Goal: Task Accomplishment & Management: Complete application form

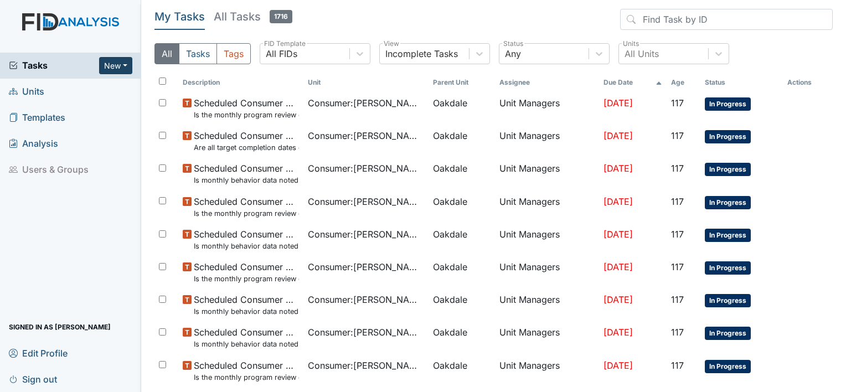
click at [122, 60] on button "New" at bounding box center [115, 65] width 33 height 17
click at [80, 90] on link "Form" at bounding box center [87, 89] width 87 height 18
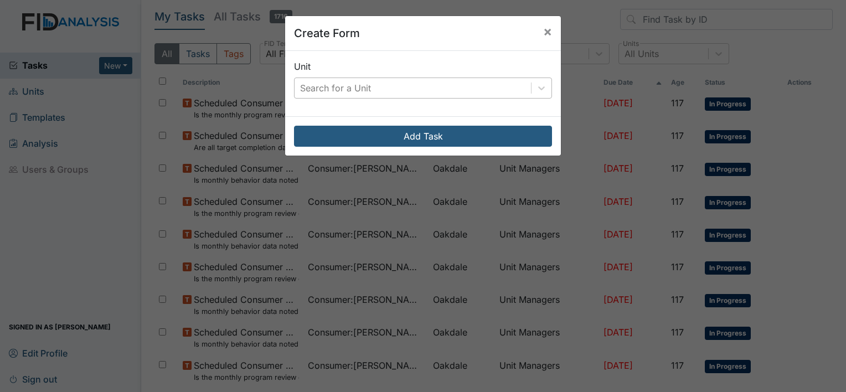
click at [342, 93] on div "Search for a Unit" at bounding box center [335, 87] width 71 height 13
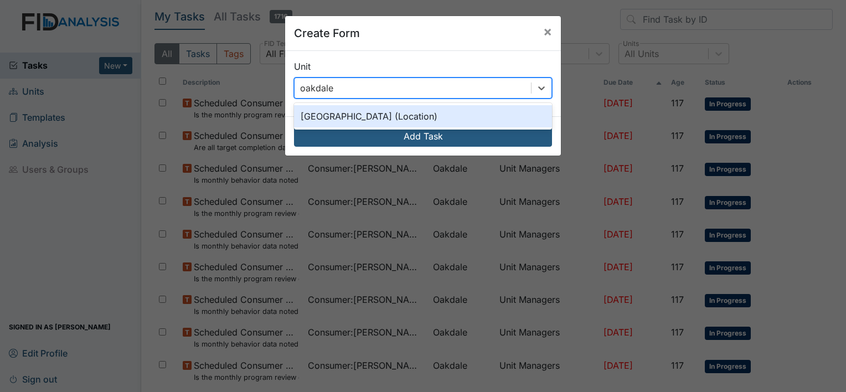
type input "oakdale"
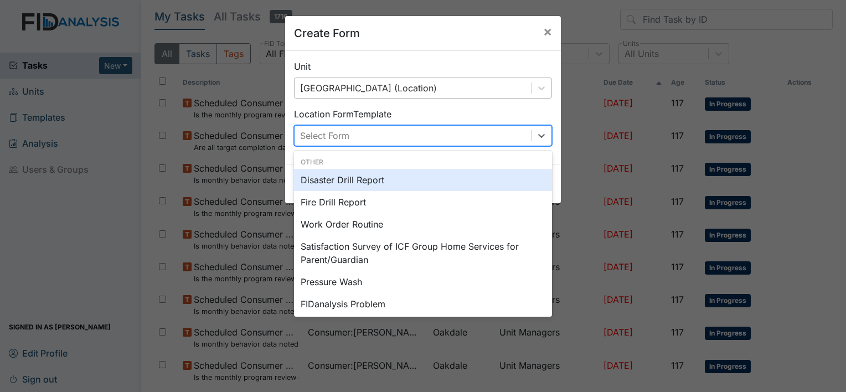
click at [336, 137] on div "Select Form" at bounding box center [324, 135] width 49 height 13
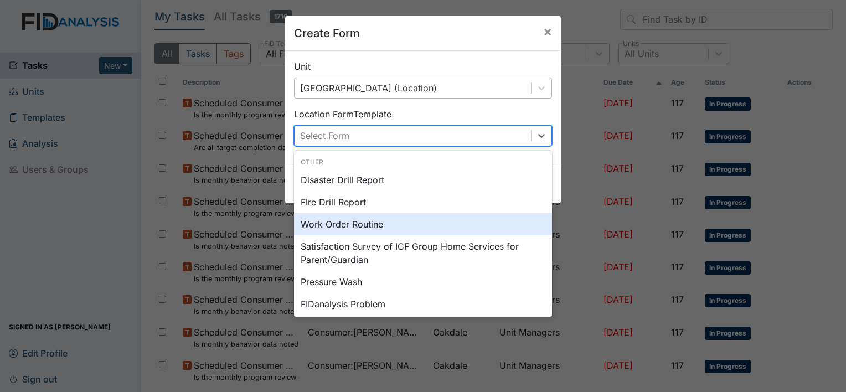
click at [322, 224] on div "Work Order Routine" at bounding box center [423, 224] width 258 height 22
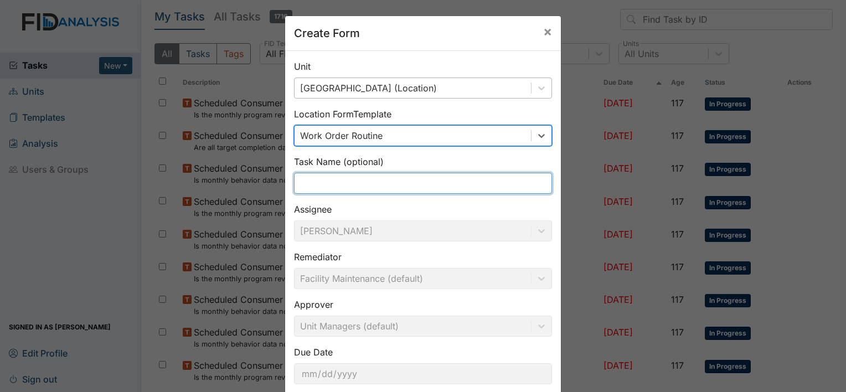
click at [346, 187] on input "text" at bounding box center [423, 183] width 258 height 21
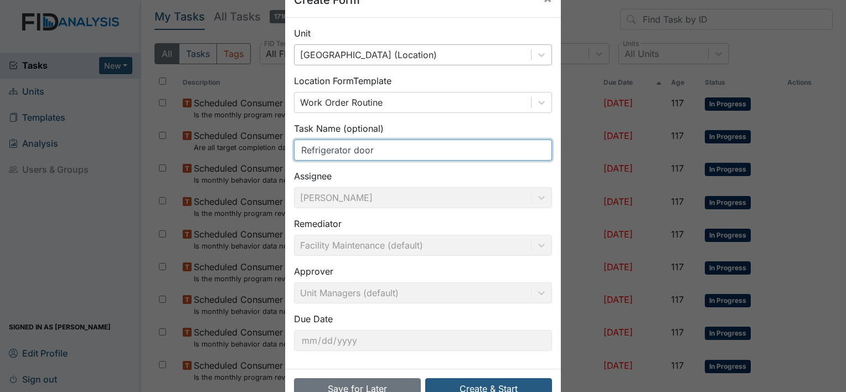
scroll to position [64, 0]
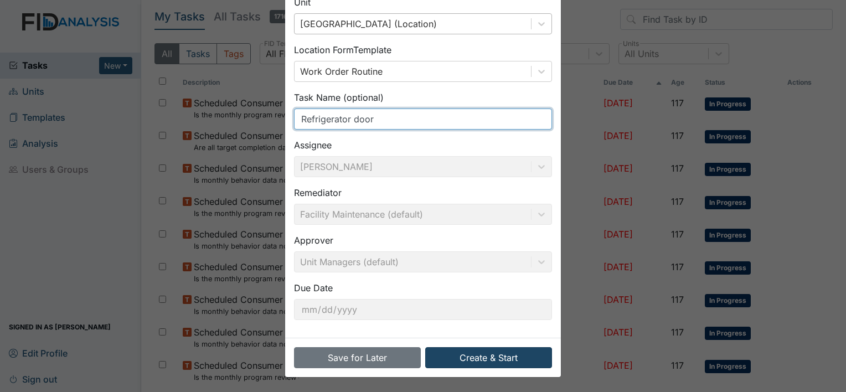
type input "Refrigerator door"
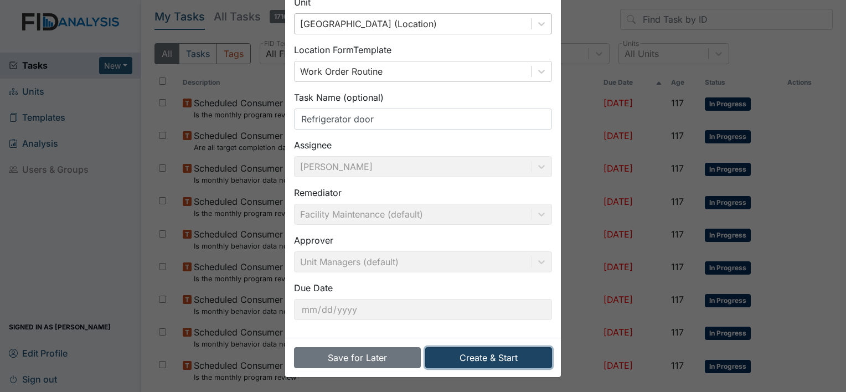
click at [502, 356] on button "Create & Start" at bounding box center [488, 357] width 127 height 21
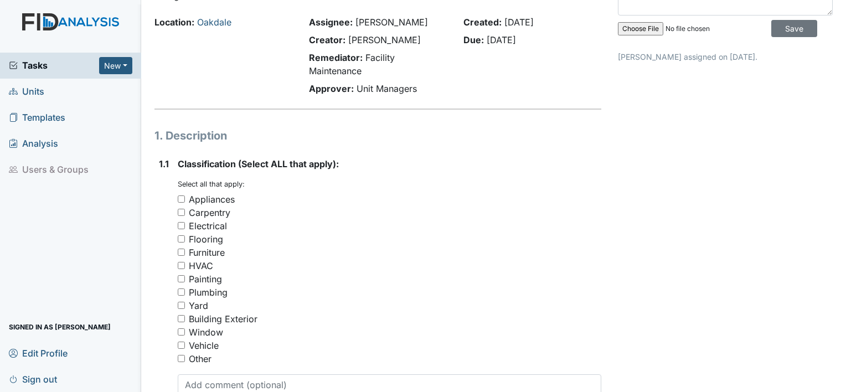
scroll to position [166, 0]
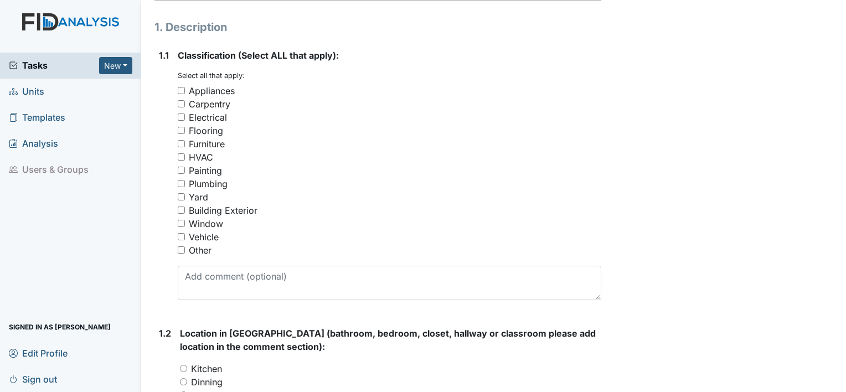
click at [179, 91] on input "Appliances" at bounding box center [181, 90] width 7 height 7
checkbox input "true"
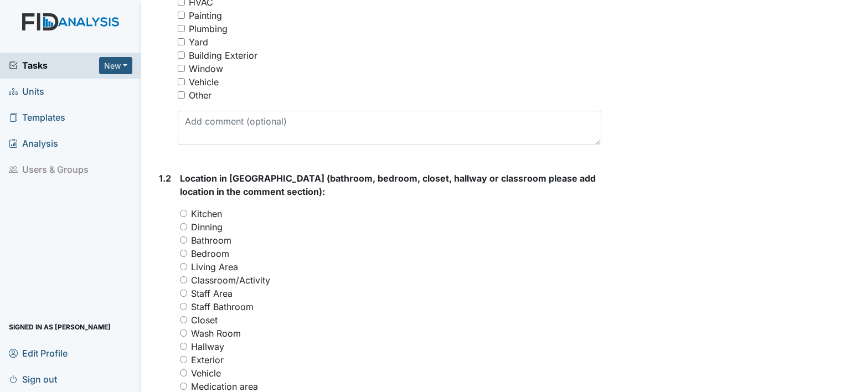
scroll to position [388, 0]
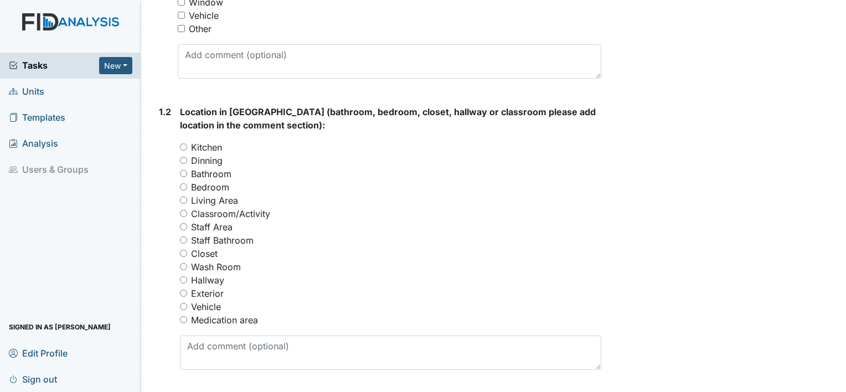
click at [182, 149] on input "Kitchen" at bounding box center [183, 146] width 7 height 7
radio input "true"
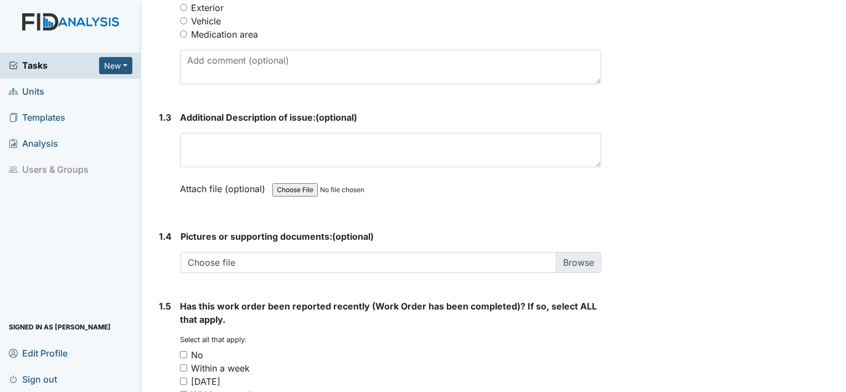
scroll to position [720, 0]
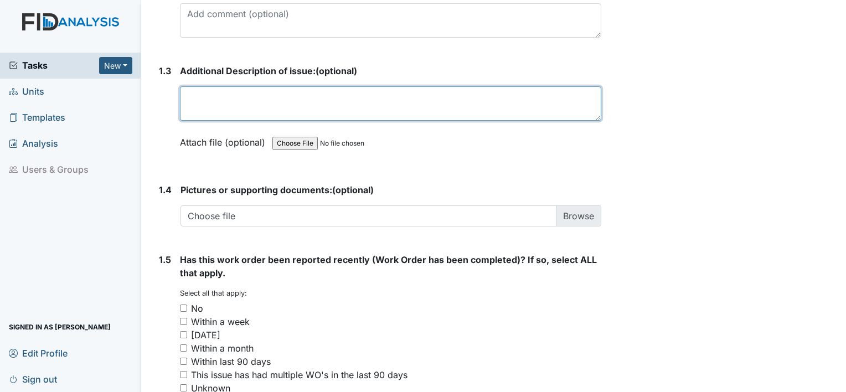
click at [241, 97] on textarea at bounding box center [390, 103] width 421 height 34
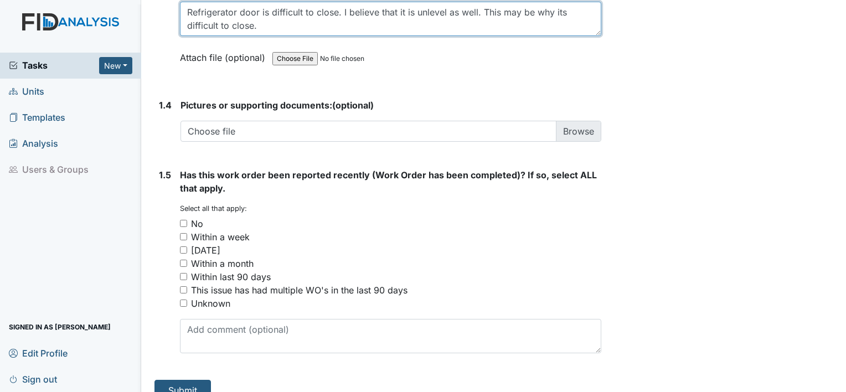
scroll to position [821, 0]
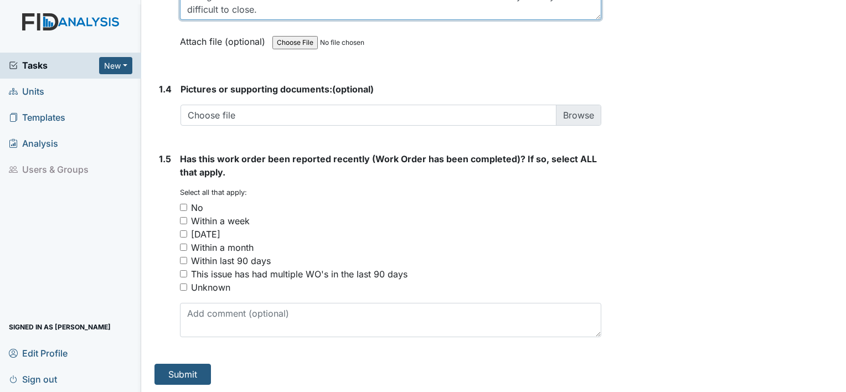
type textarea "Refrigerator door is difficult to close. I believe that it is unlevel as well. …"
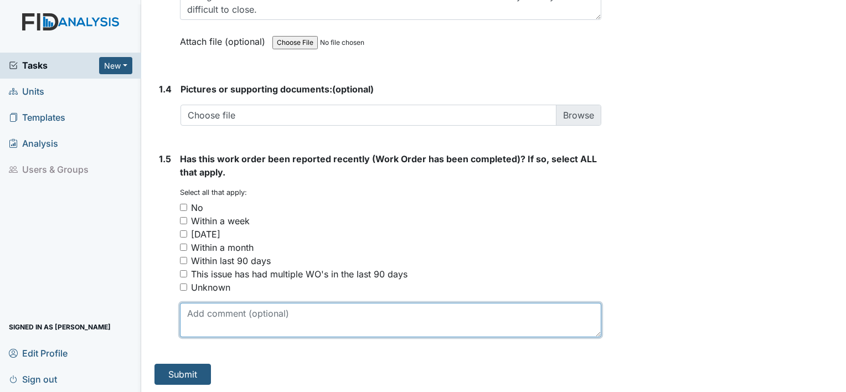
click at [292, 313] on textarea at bounding box center [390, 320] width 421 height 34
type textarea "I"
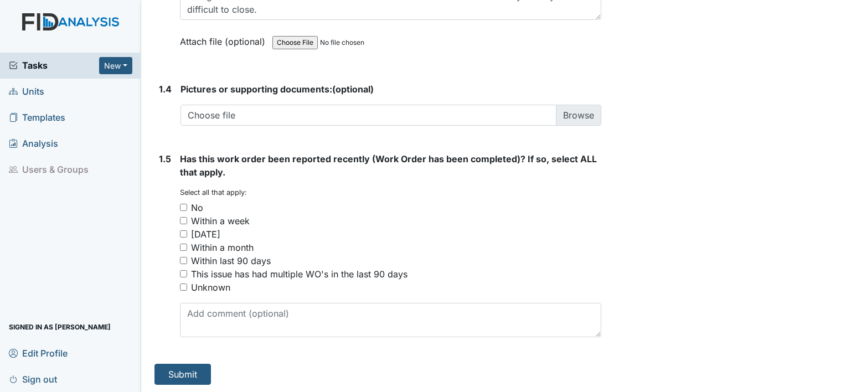
click at [182, 204] on input "No" at bounding box center [183, 207] width 7 height 7
checkbox input "true"
click at [203, 372] on button "Submit" at bounding box center [183, 374] width 56 height 21
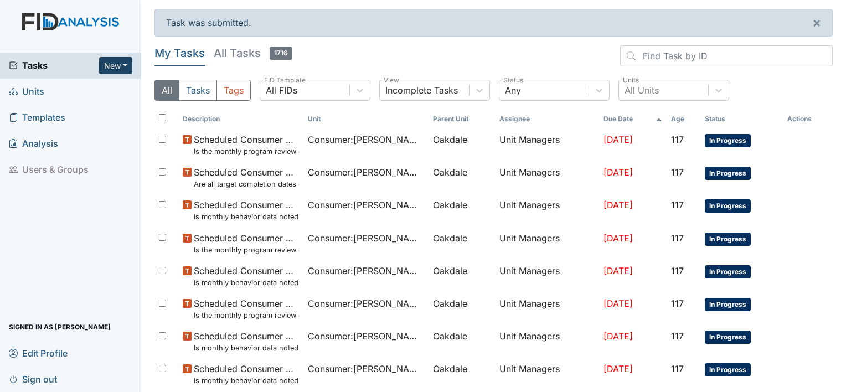
click at [123, 63] on button "New" at bounding box center [115, 65] width 33 height 17
click at [66, 89] on link "Form" at bounding box center [87, 89] width 87 height 18
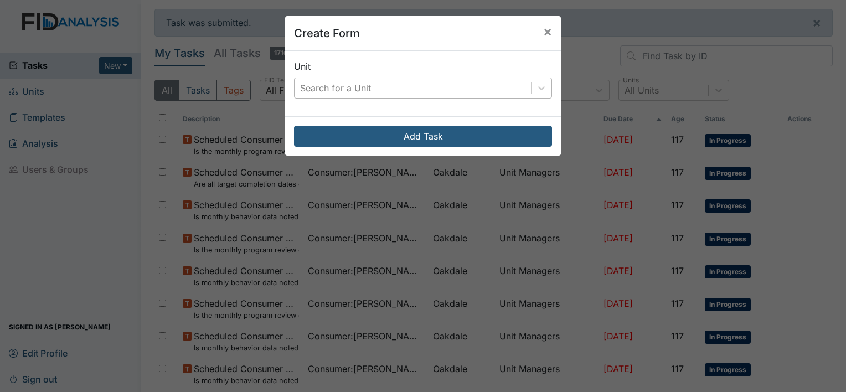
click at [330, 82] on div "Search for a Unit" at bounding box center [335, 87] width 71 height 13
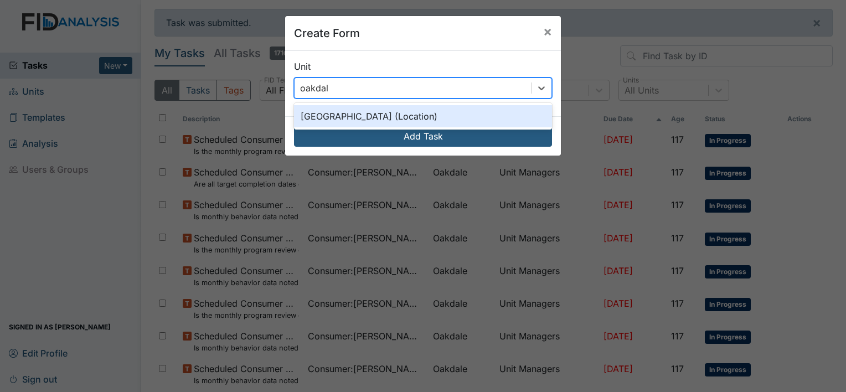
type input "oakdale"
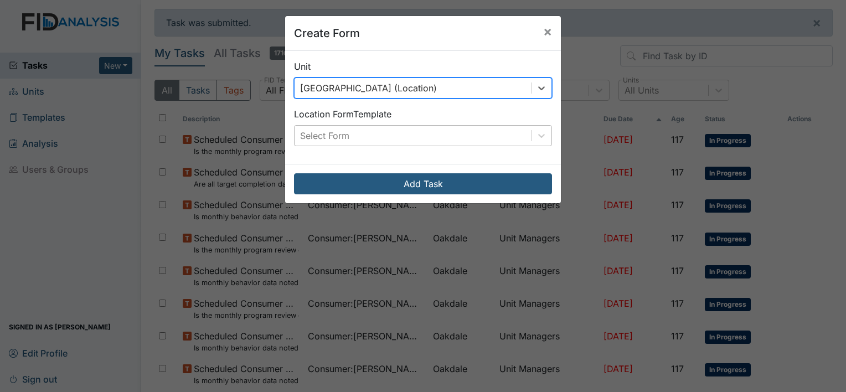
click at [352, 136] on div "Select Form" at bounding box center [413, 136] width 236 height 20
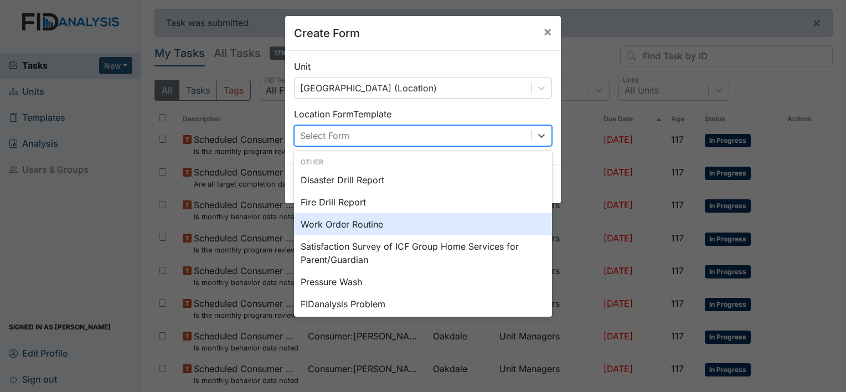
click at [326, 220] on div "Work Order Routine" at bounding box center [423, 224] width 258 height 22
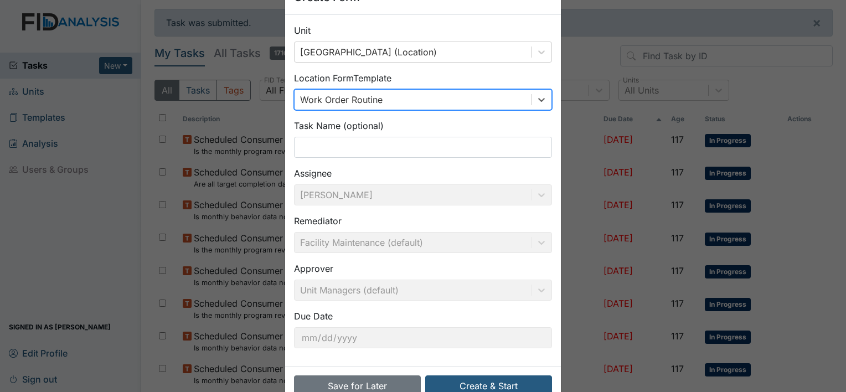
scroll to position [55, 0]
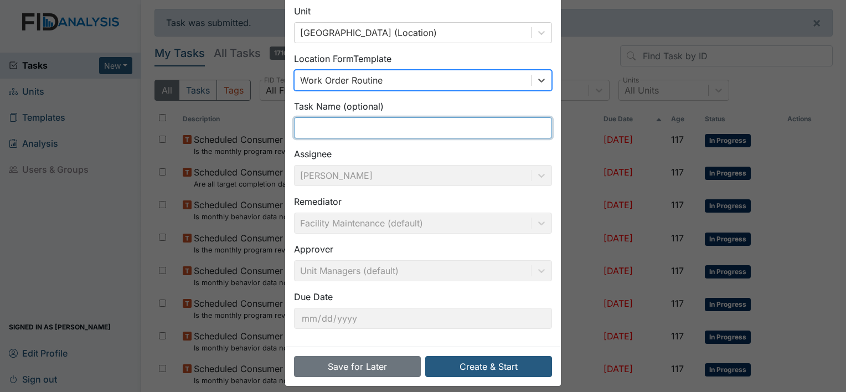
click at [340, 129] on input "text" at bounding box center [423, 127] width 258 height 21
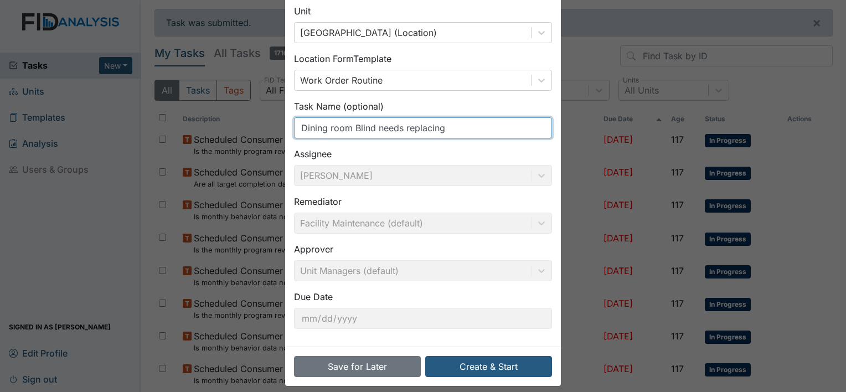
drag, startPoint x: 447, startPoint y: 127, endPoint x: 371, endPoint y: 134, distance: 76.7
click at [371, 134] on input "Dining room Blind needs replacing" at bounding box center [423, 127] width 258 height 21
type input "Dining room Blind"
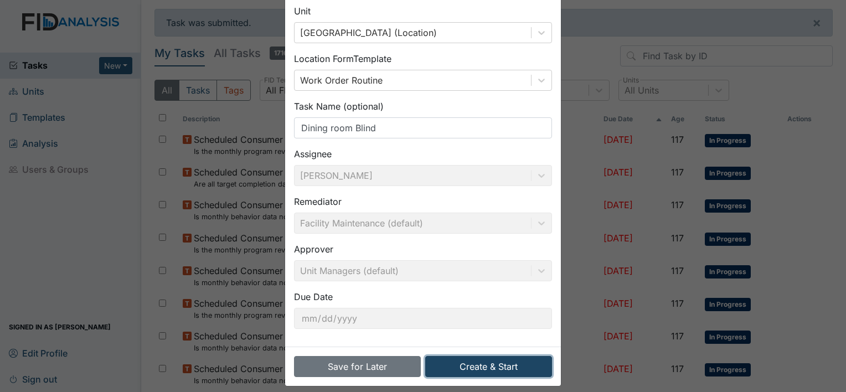
click at [488, 362] on button "Create & Start" at bounding box center [488, 366] width 127 height 21
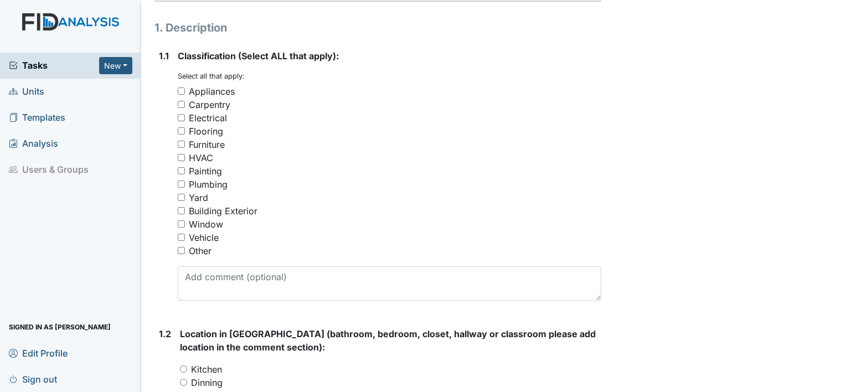
scroll to position [166, 0]
click at [182, 142] on input "Furniture" at bounding box center [181, 143] width 7 height 7
checkbox input "true"
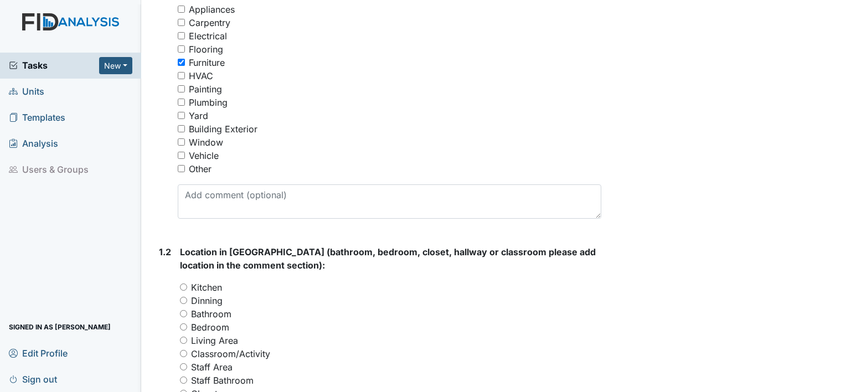
scroll to position [277, 0]
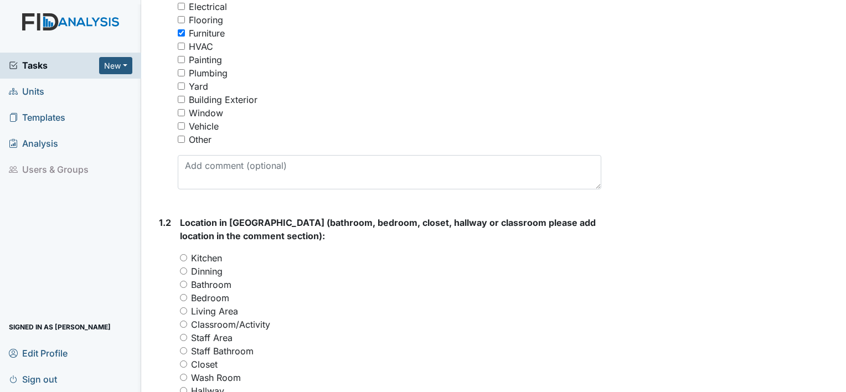
click at [179, 114] on input "Window" at bounding box center [181, 112] width 7 height 7
checkbox input "true"
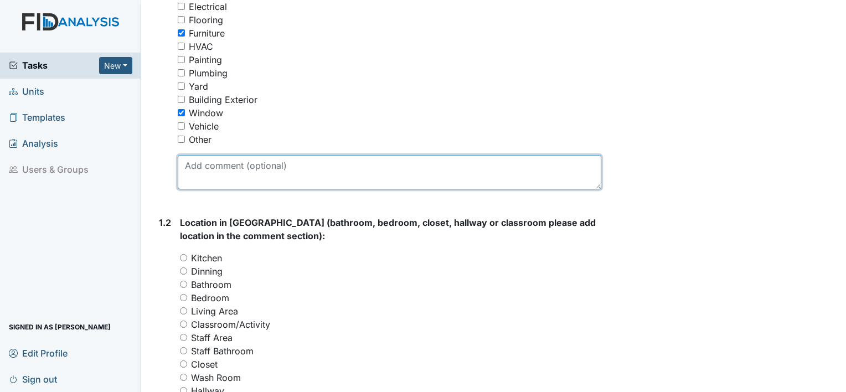
click at [325, 168] on textarea at bounding box center [390, 172] width 424 height 34
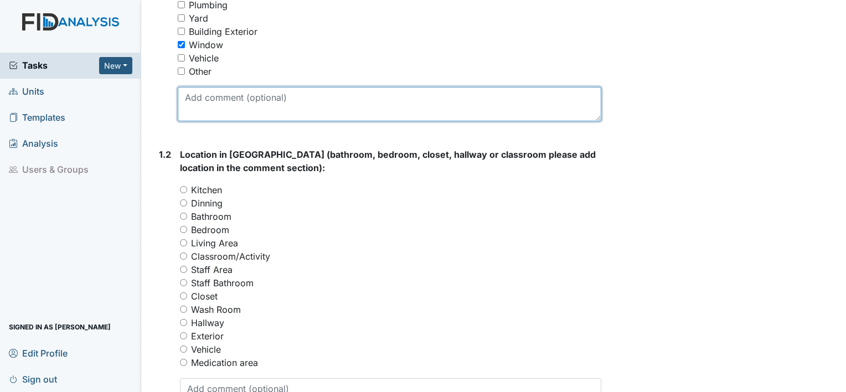
scroll to position [388, 0]
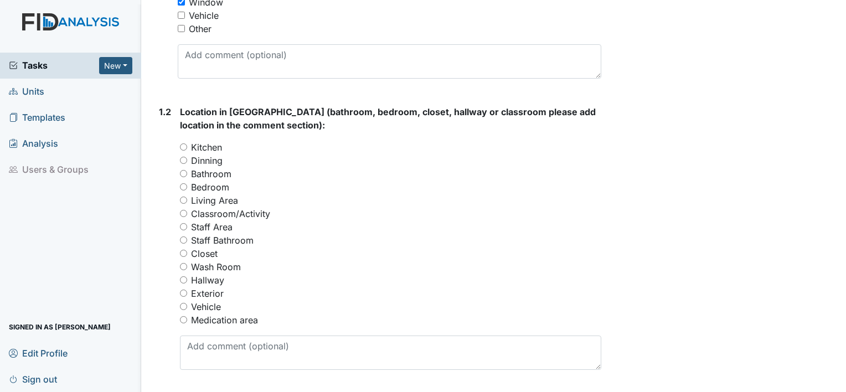
click at [183, 158] on input "Dinning" at bounding box center [183, 160] width 7 height 7
radio input "true"
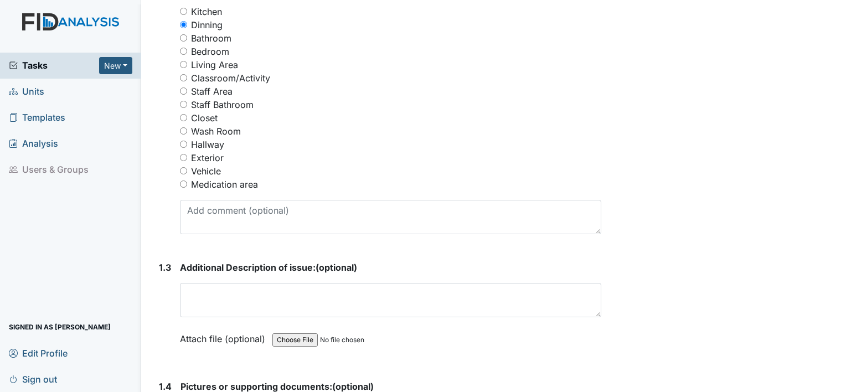
scroll to position [554, 0]
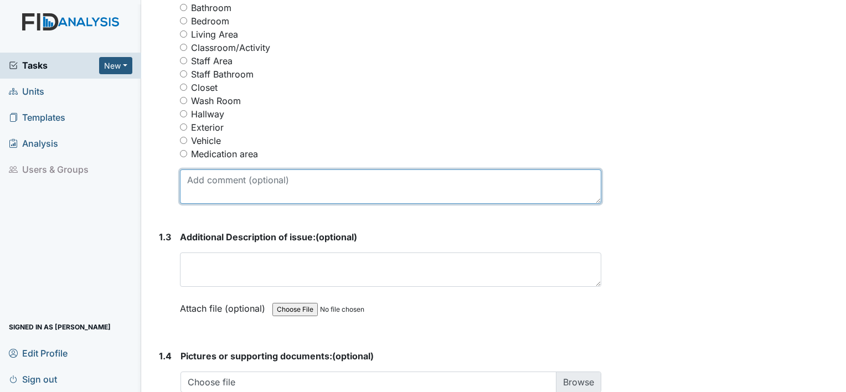
click at [244, 175] on textarea at bounding box center [390, 186] width 421 height 34
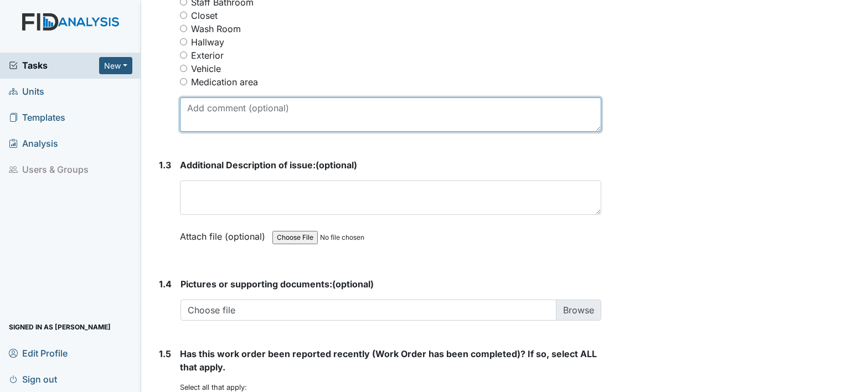
scroll to position [665, 0]
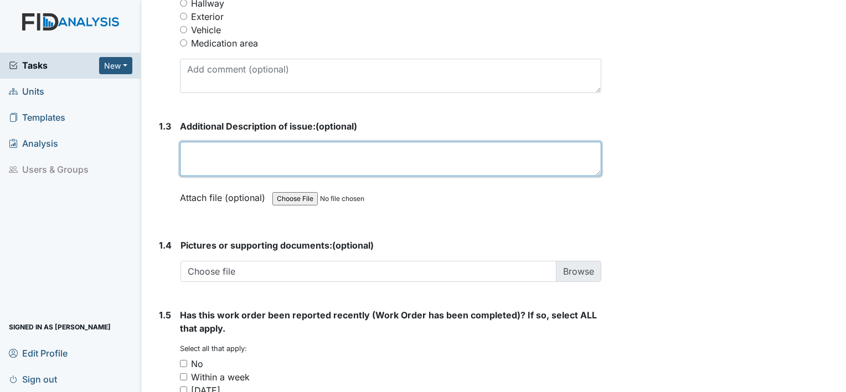
click at [274, 152] on textarea at bounding box center [390, 159] width 421 height 34
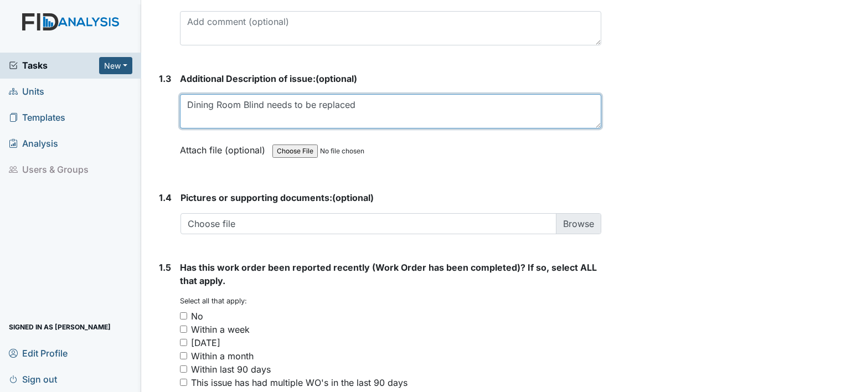
scroll to position [775, 0]
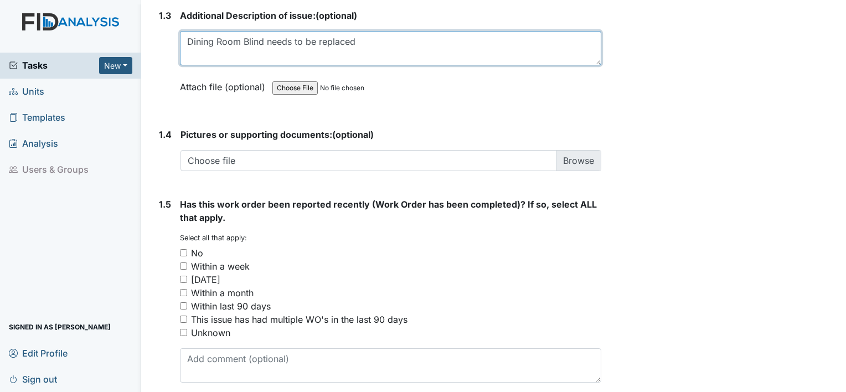
type textarea "Dining Room Blind needs to be replaced"
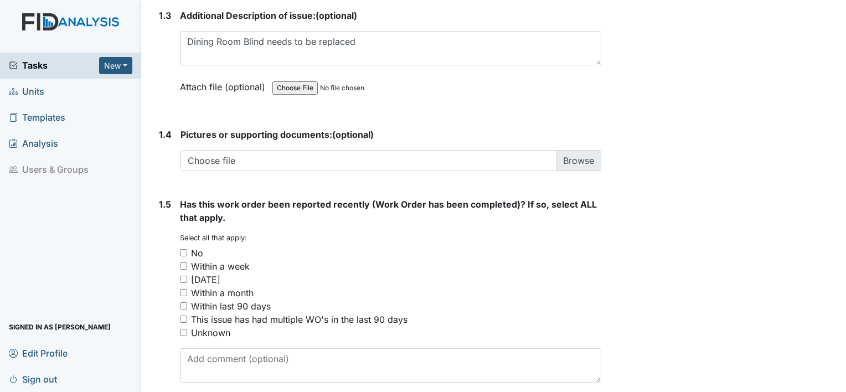
click at [184, 251] on input "No" at bounding box center [183, 252] width 7 height 7
checkbox input "true"
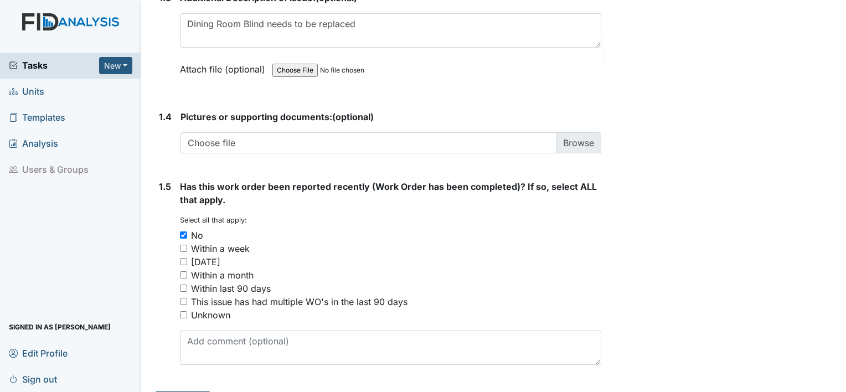
scroll to position [821, 0]
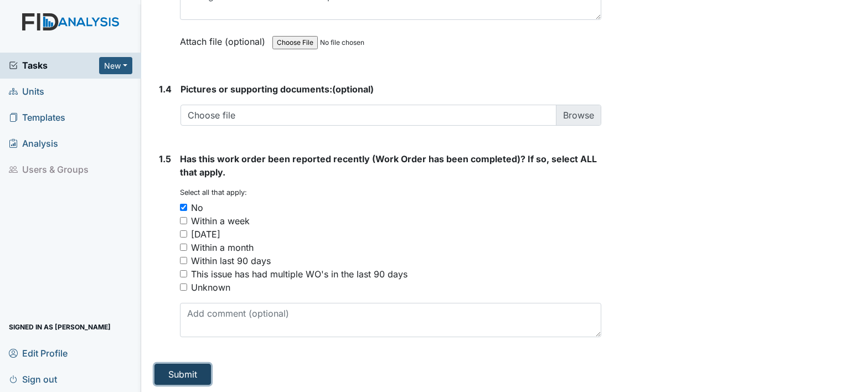
click at [200, 365] on button "Submit" at bounding box center [183, 374] width 56 height 21
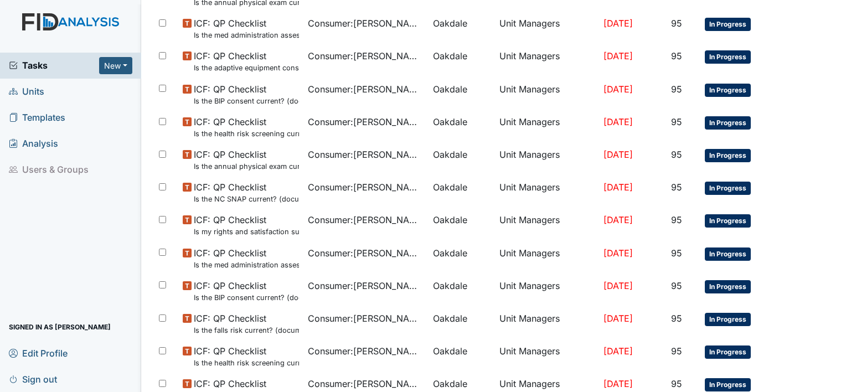
scroll to position [767, 0]
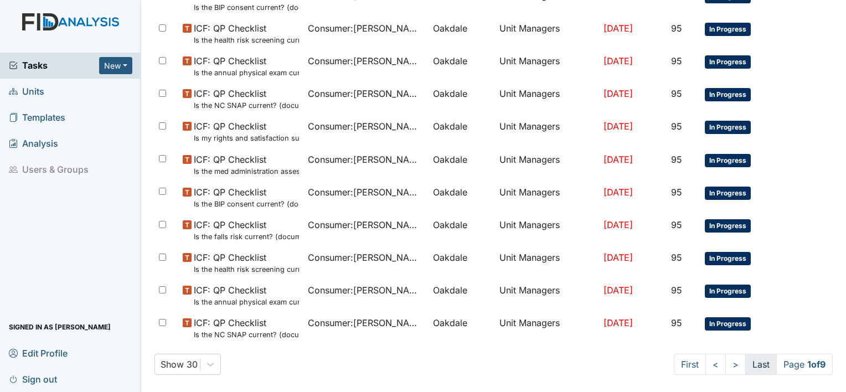
click at [745, 363] on link "Last" at bounding box center [761, 364] width 32 height 21
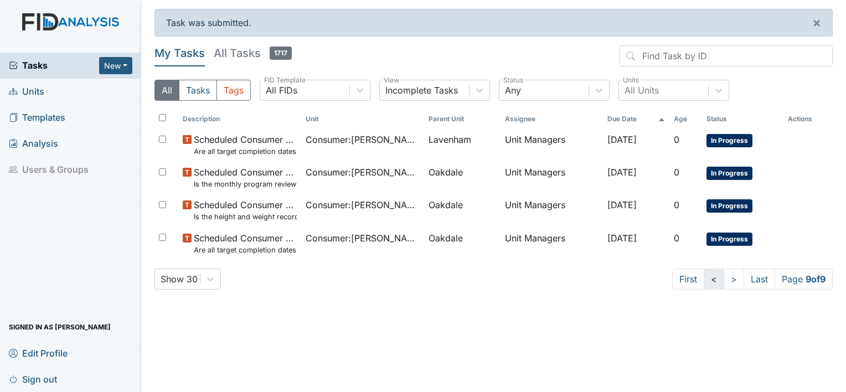
click at [713, 280] on link "<" at bounding box center [714, 279] width 20 height 21
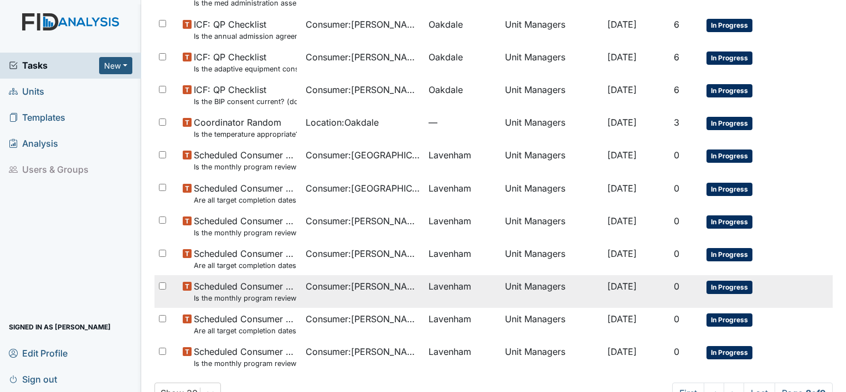
scroll to position [767, 0]
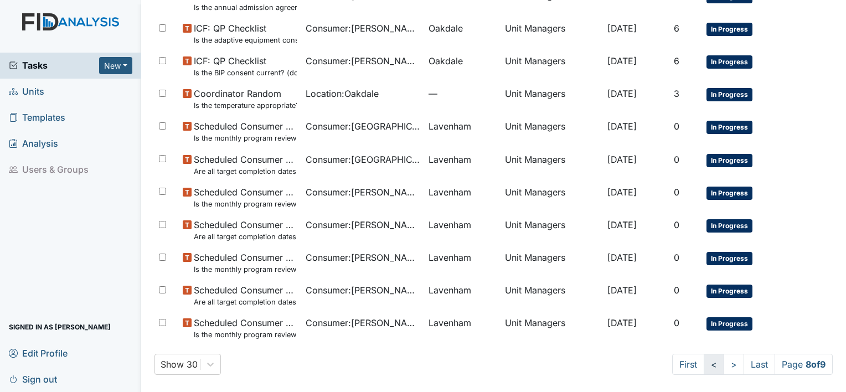
click at [707, 365] on link "<" at bounding box center [714, 364] width 20 height 21
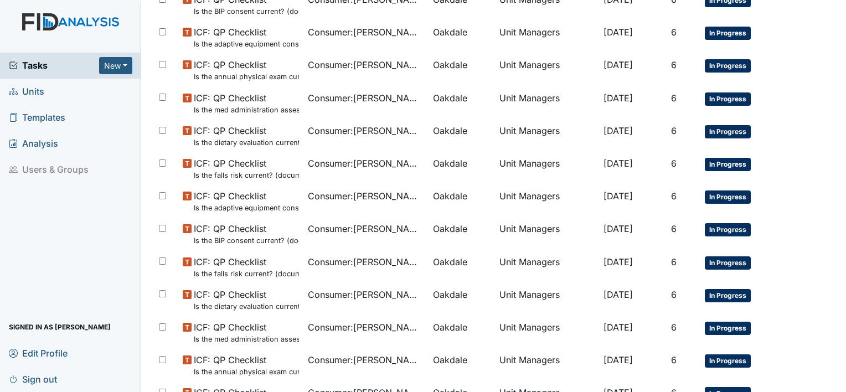
scroll to position [767, 0]
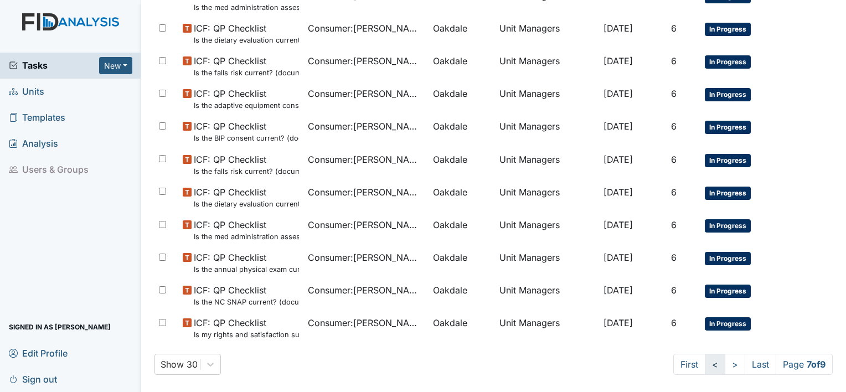
click at [706, 364] on link "<" at bounding box center [715, 364] width 20 height 21
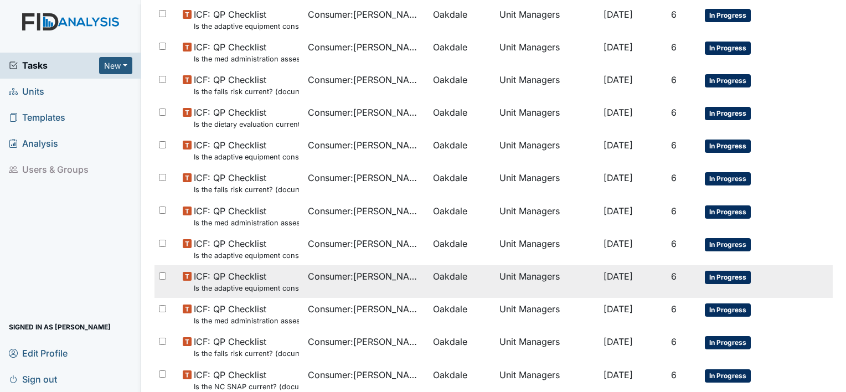
scroll to position [767, 0]
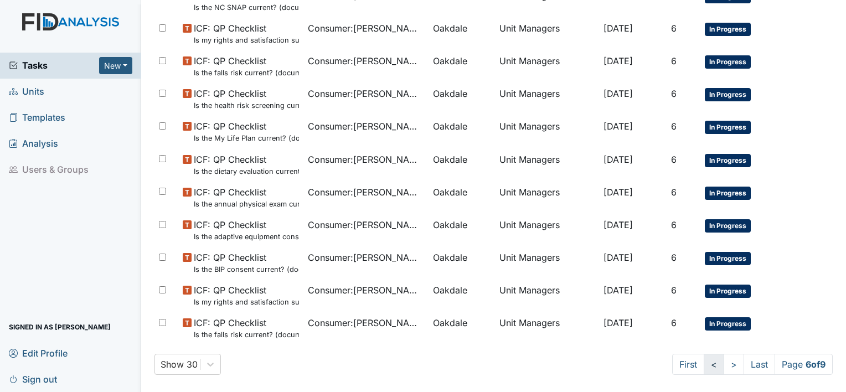
click at [704, 363] on link "<" at bounding box center [714, 364] width 20 height 21
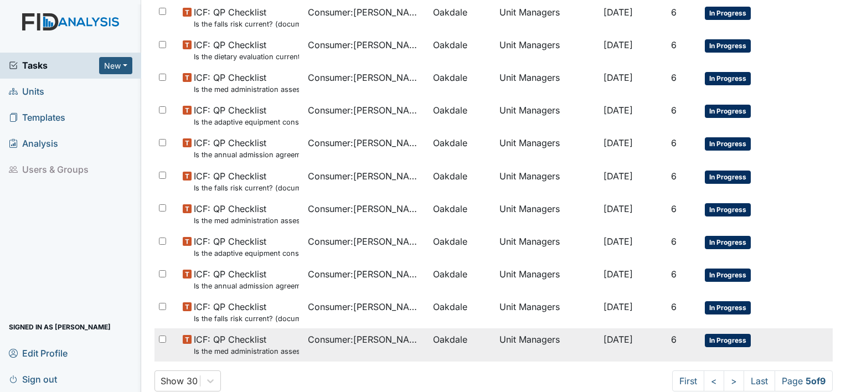
scroll to position [767, 0]
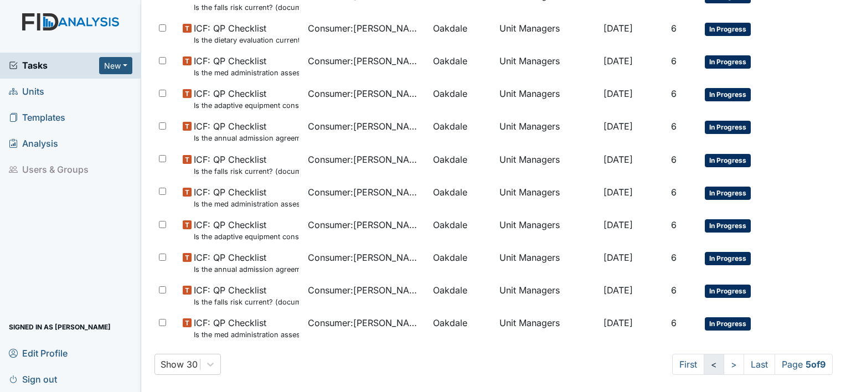
click at [706, 362] on link "<" at bounding box center [714, 364] width 20 height 21
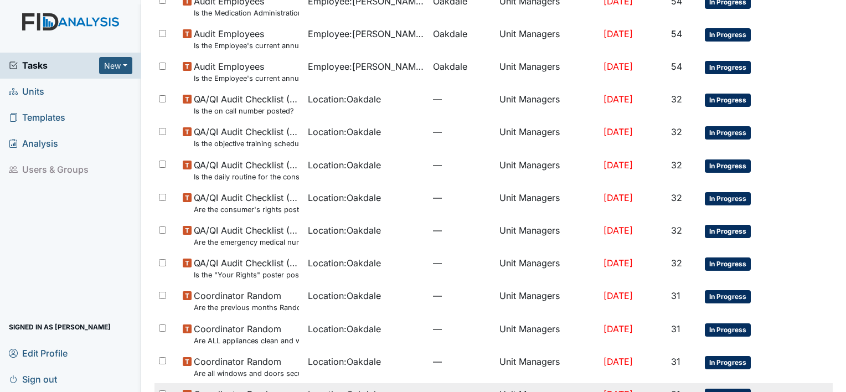
scroll to position [767, 0]
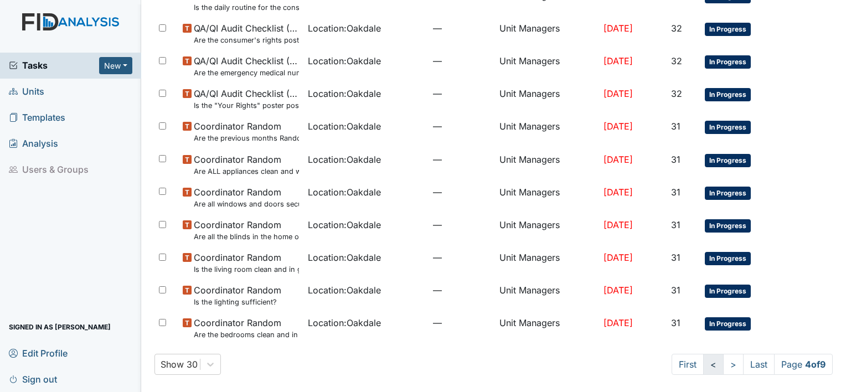
click at [703, 363] on link "<" at bounding box center [713, 364] width 20 height 21
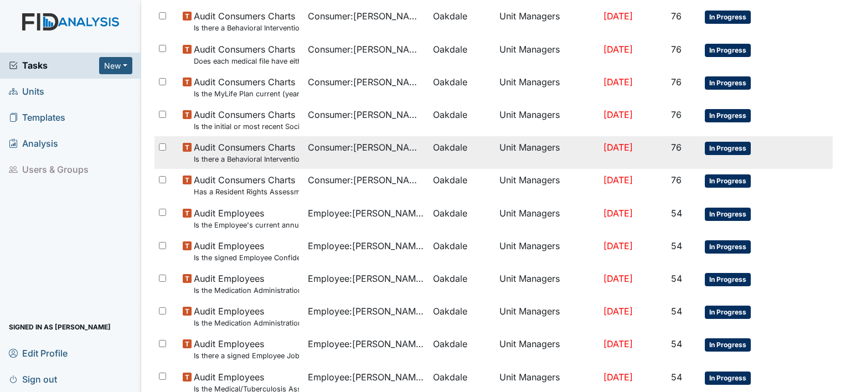
scroll to position [767, 0]
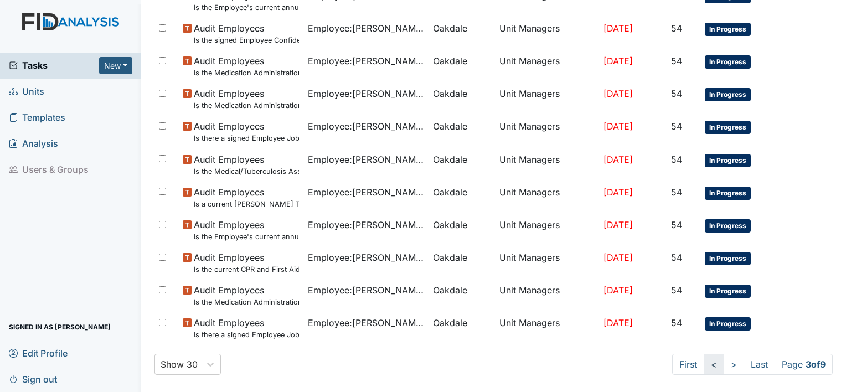
click at [704, 359] on link "<" at bounding box center [714, 364] width 20 height 21
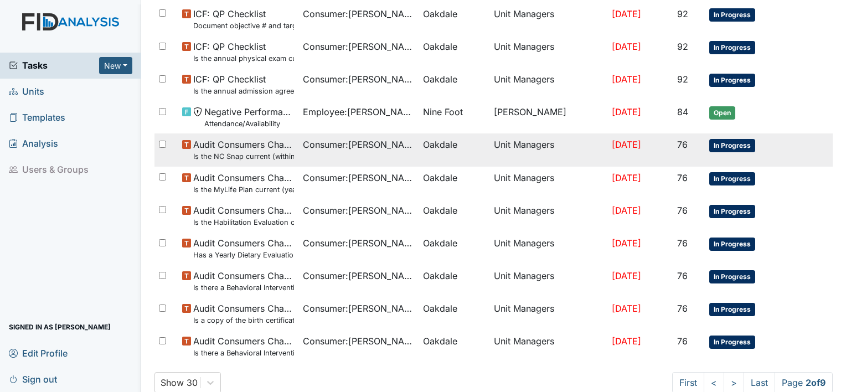
scroll to position [767, 0]
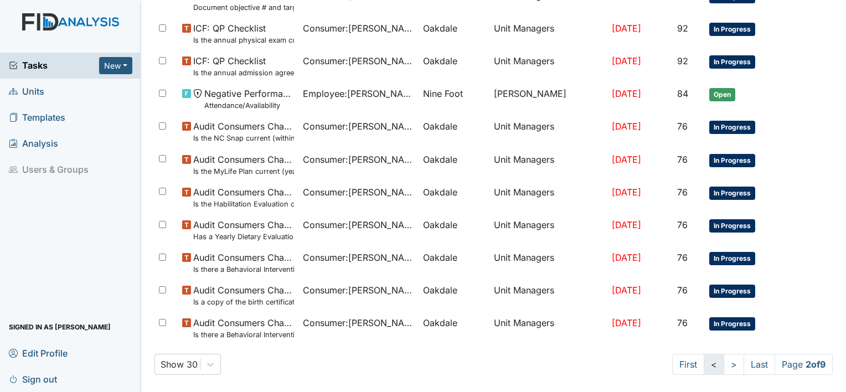
click at [704, 362] on link "<" at bounding box center [714, 364] width 20 height 21
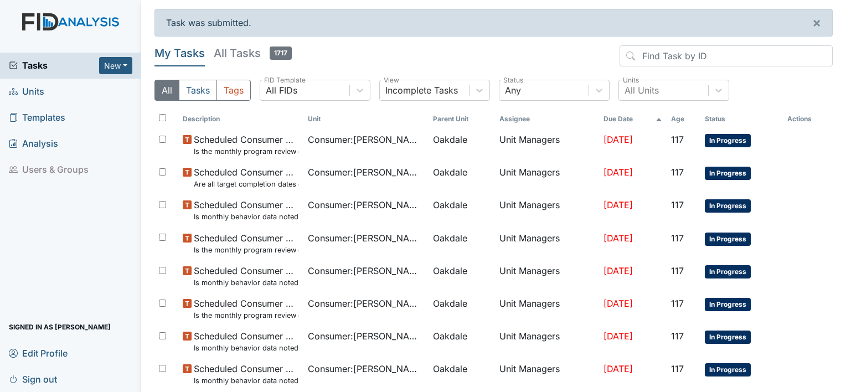
click at [95, 93] on link "Units" at bounding box center [70, 92] width 141 height 26
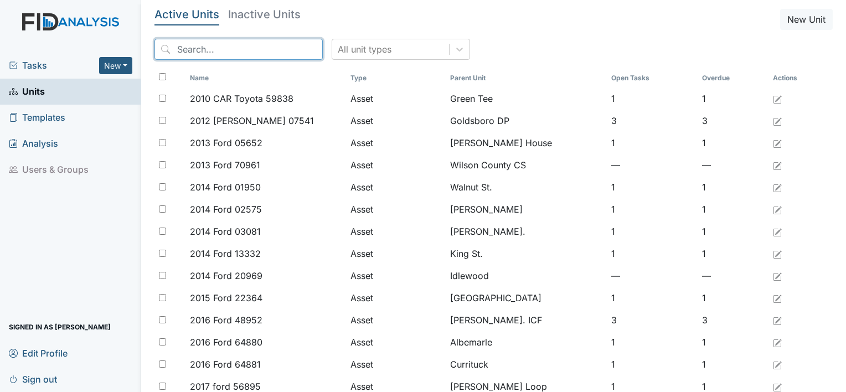
click at [278, 52] on input "search" at bounding box center [239, 49] width 168 height 21
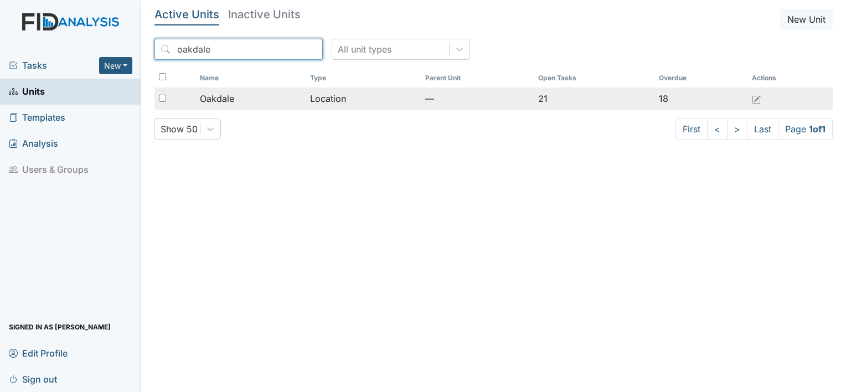
type input "oakdale"
click at [230, 101] on td "Oakdale" at bounding box center [250, 98] width 111 height 22
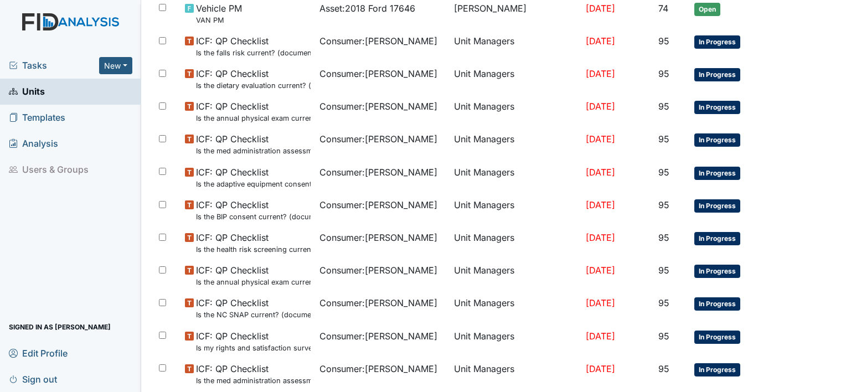
scroll to position [794, 0]
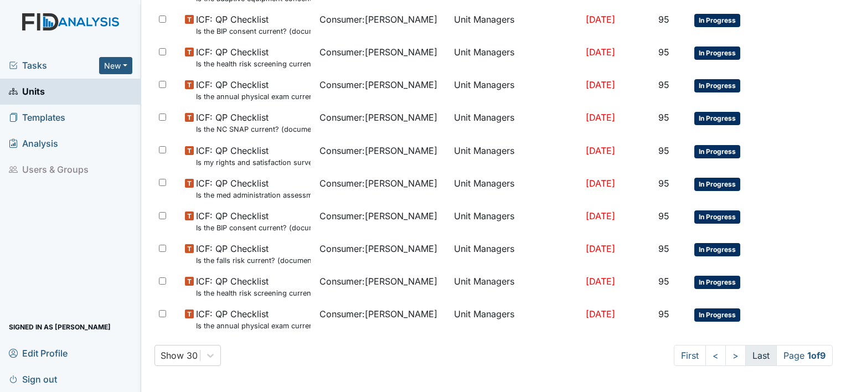
click at [745, 352] on link "Last" at bounding box center [761, 355] width 32 height 21
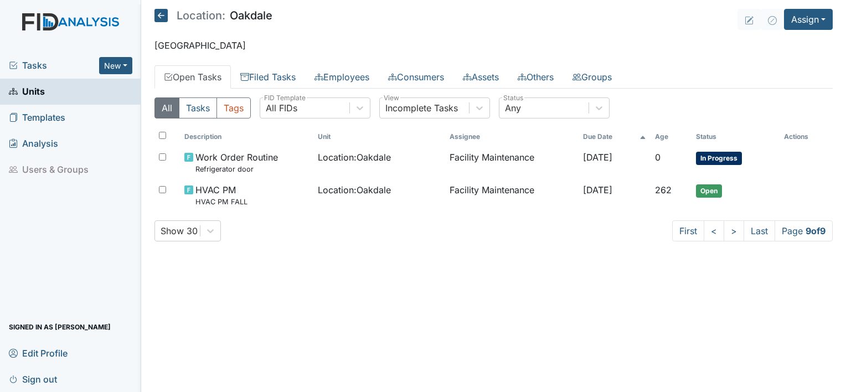
scroll to position [0, 0]
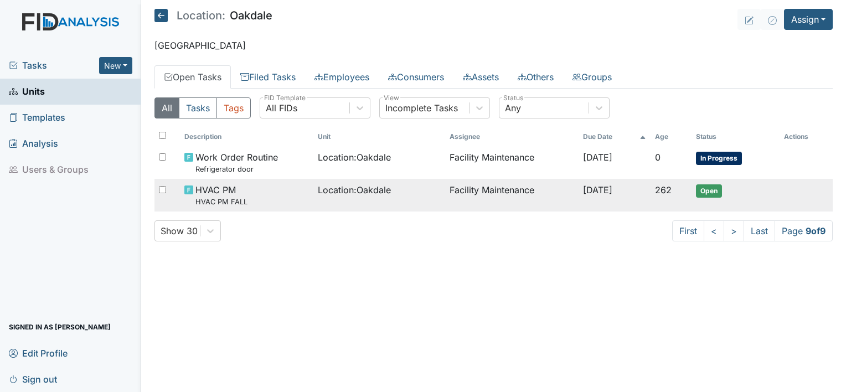
click at [323, 192] on span "Location : Oakdale" at bounding box center [354, 189] width 73 height 13
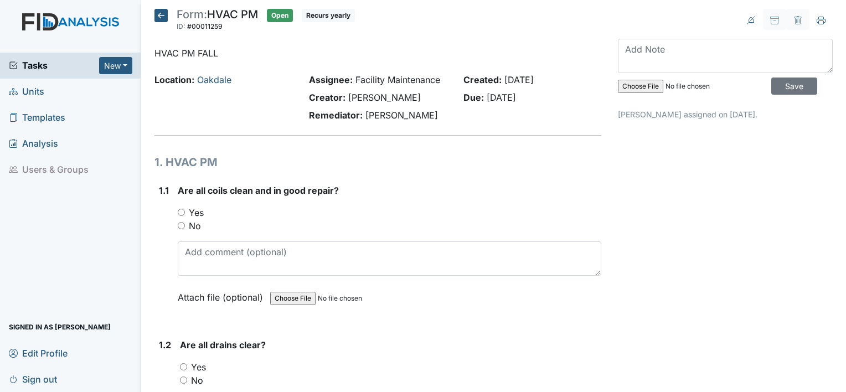
click at [155, 10] on icon at bounding box center [161, 15] width 13 height 13
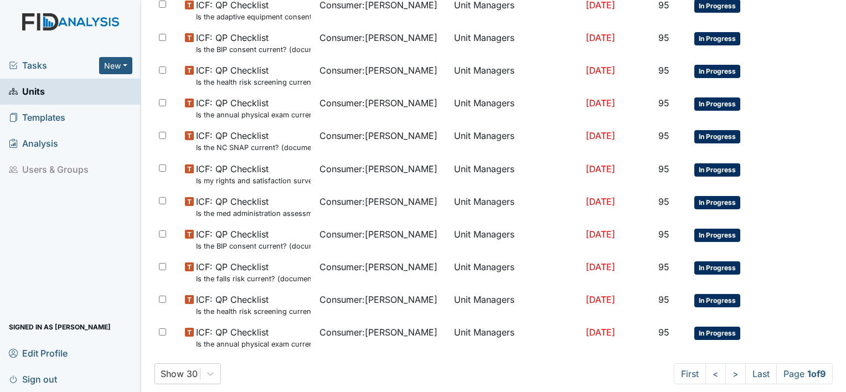
scroll to position [794, 0]
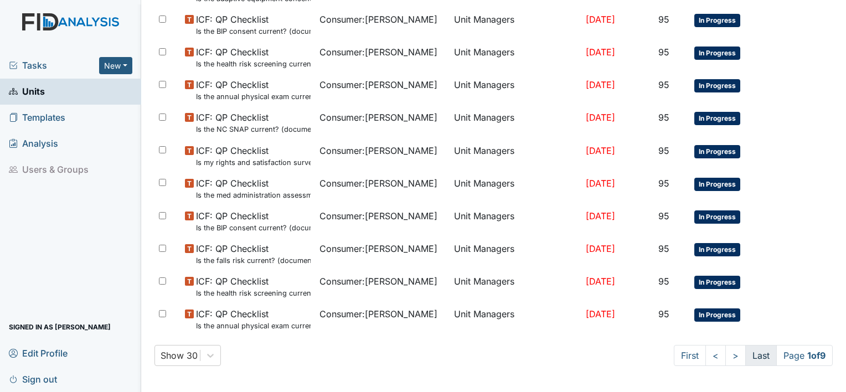
click at [747, 352] on link "Last" at bounding box center [761, 355] width 32 height 21
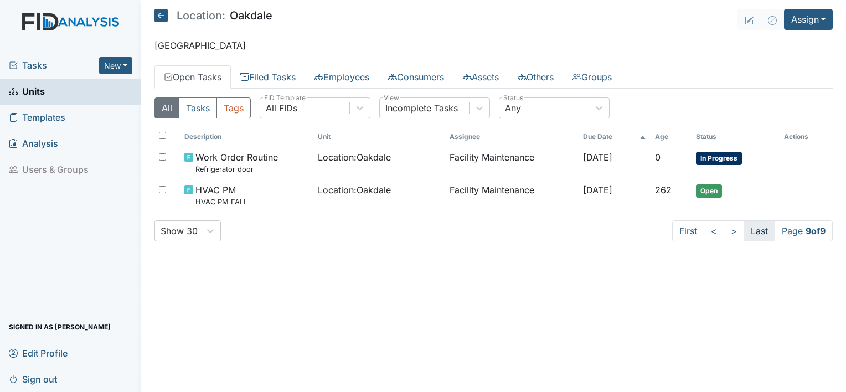
scroll to position [0, 0]
click at [711, 235] on link "<" at bounding box center [714, 230] width 20 height 21
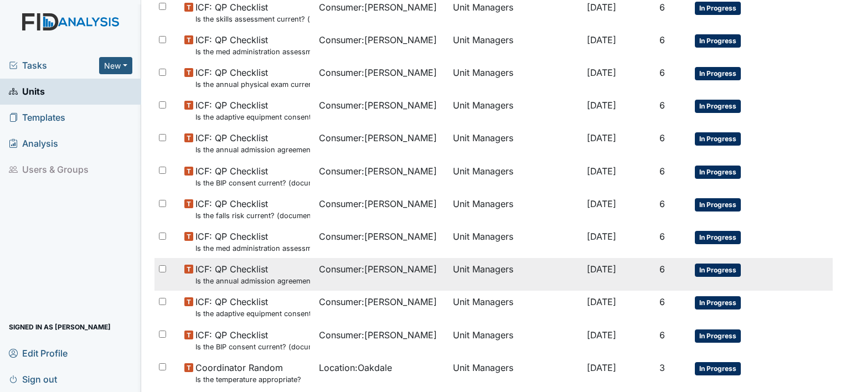
scroll to position [794, 0]
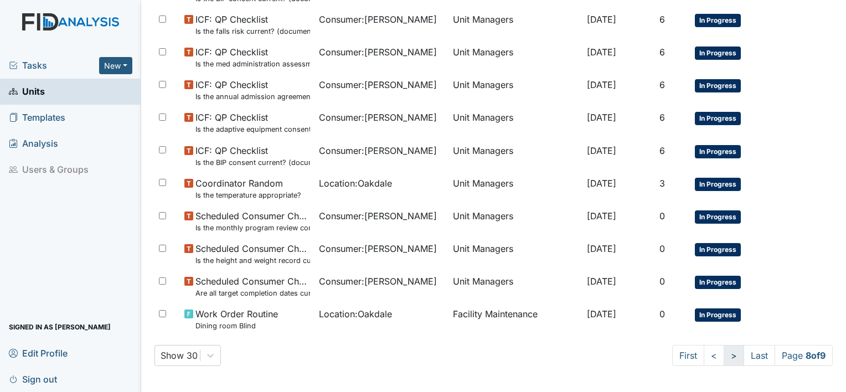
click at [724, 352] on link ">" at bounding box center [734, 355] width 20 height 21
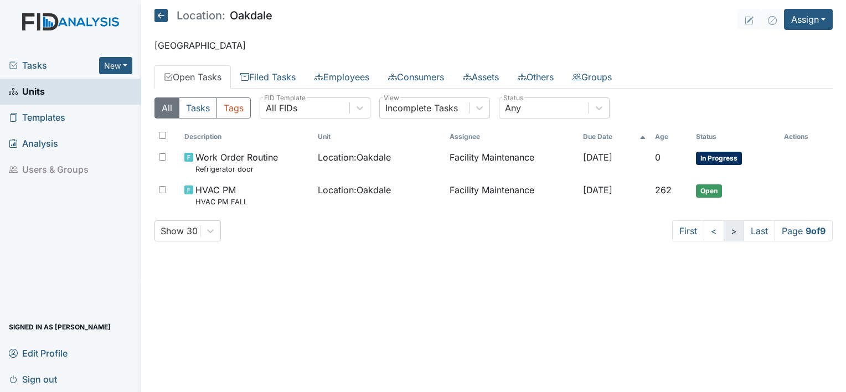
scroll to position [0, 0]
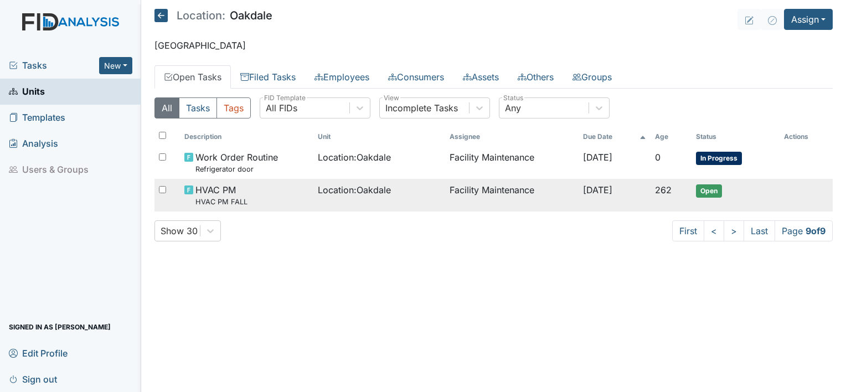
click at [334, 193] on span "Location : Oakdale" at bounding box center [354, 189] width 73 height 13
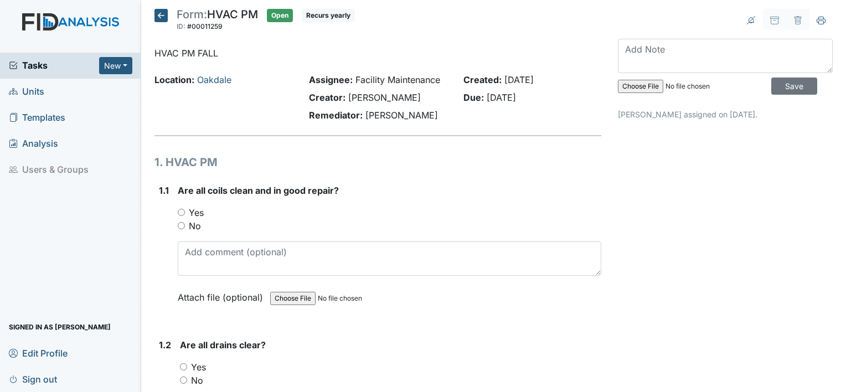
click at [155, 16] on icon at bounding box center [161, 15] width 13 height 13
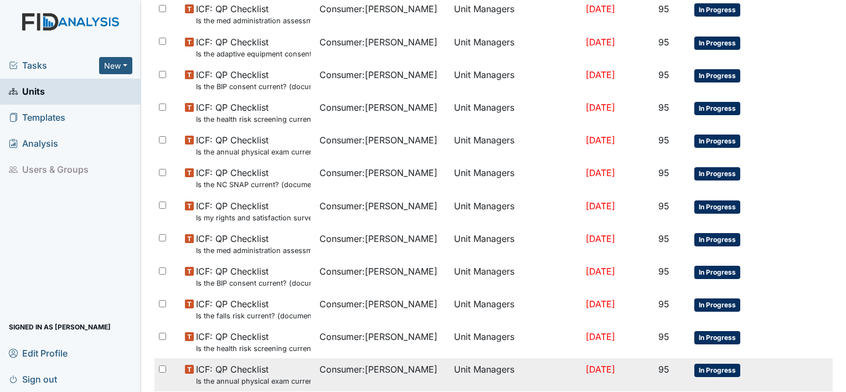
scroll to position [794, 0]
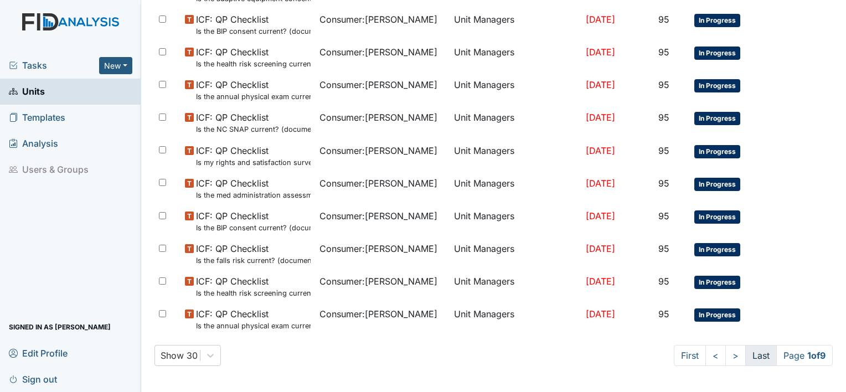
click at [748, 361] on link "Last" at bounding box center [761, 355] width 32 height 21
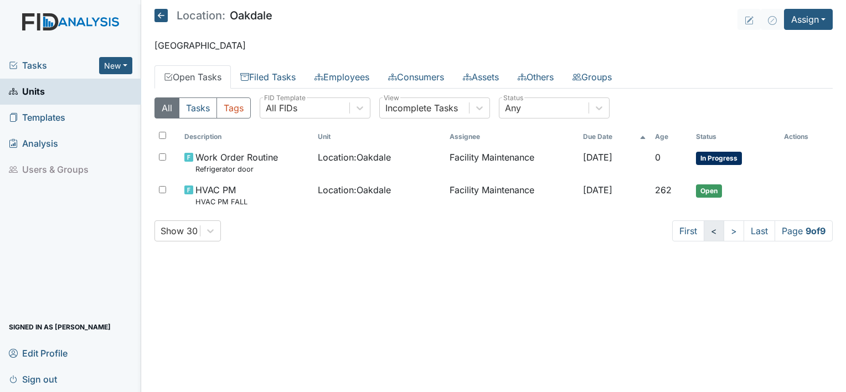
click at [711, 228] on link "<" at bounding box center [714, 230] width 20 height 21
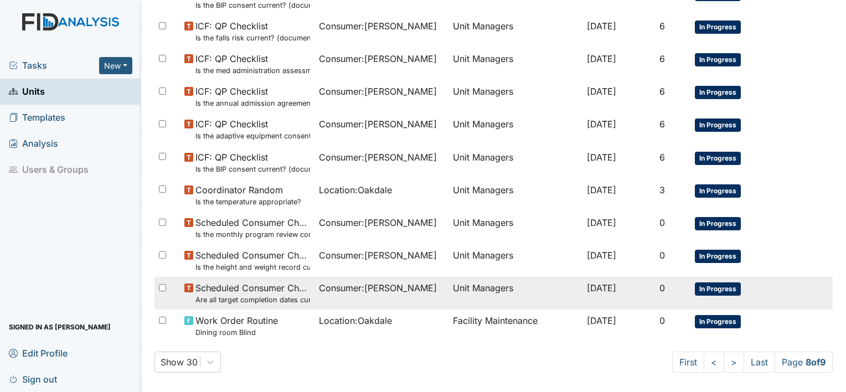
scroll to position [794, 0]
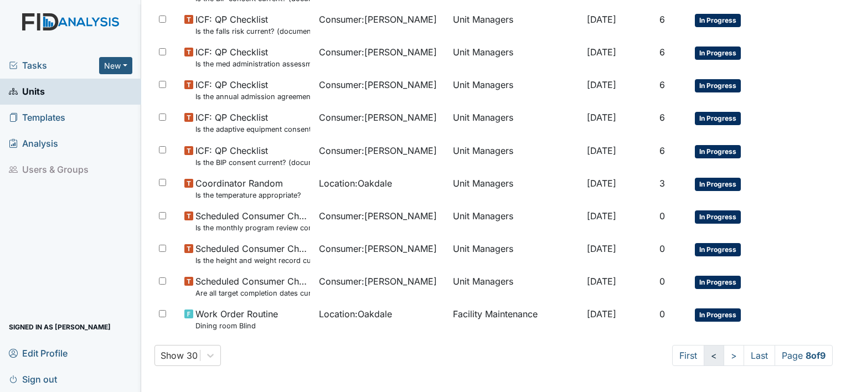
click at [704, 358] on link "<" at bounding box center [714, 355] width 20 height 21
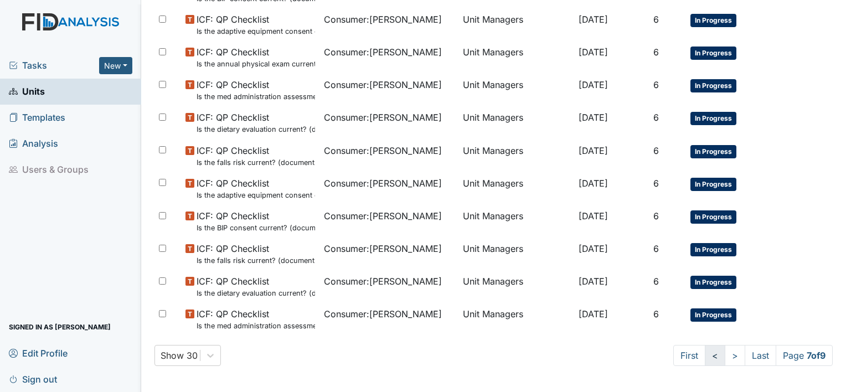
click at [705, 357] on link "<" at bounding box center [715, 355] width 20 height 21
click at [707, 359] on link "<" at bounding box center [714, 355] width 20 height 21
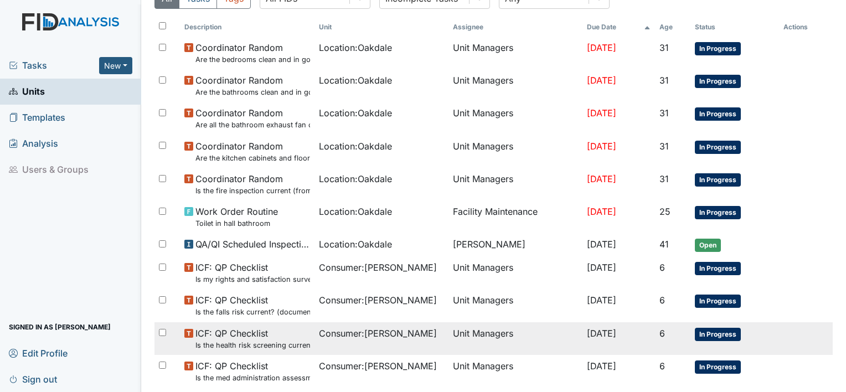
scroll to position [111, 0]
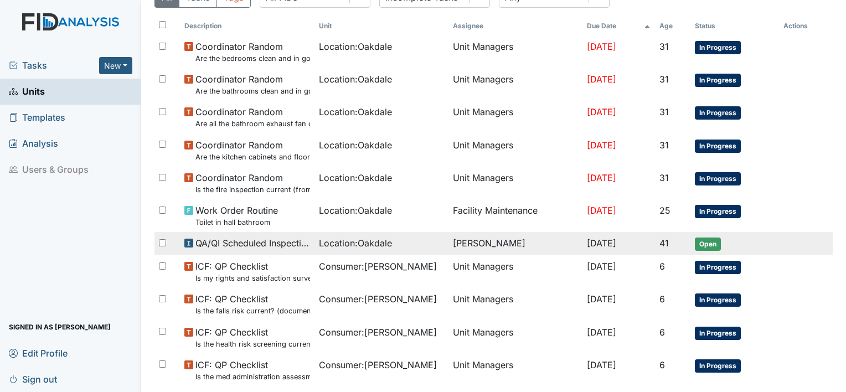
click at [266, 244] on span "QA/QI Scheduled Inspection" at bounding box center [252, 242] width 114 height 13
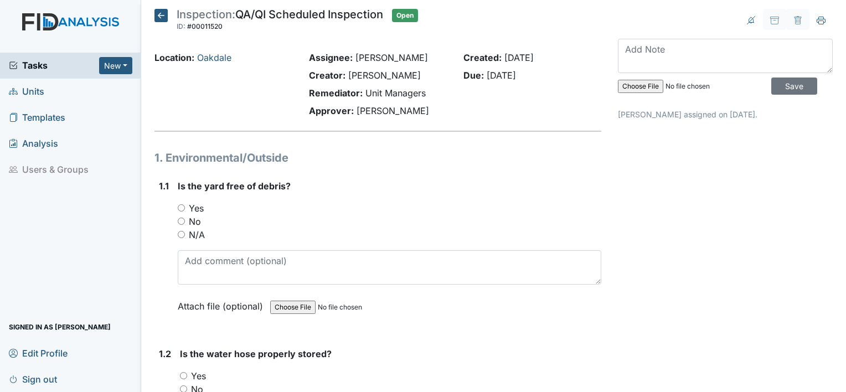
click at [162, 16] on icon at bounding box center [161, 15] width 13 height 13
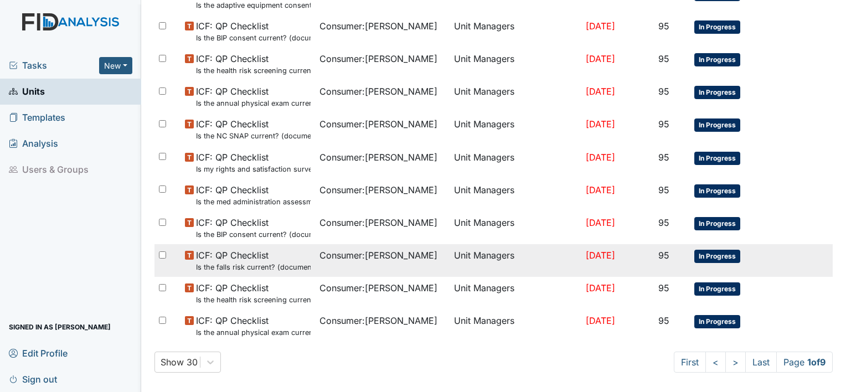
scroll to position [794, 0]
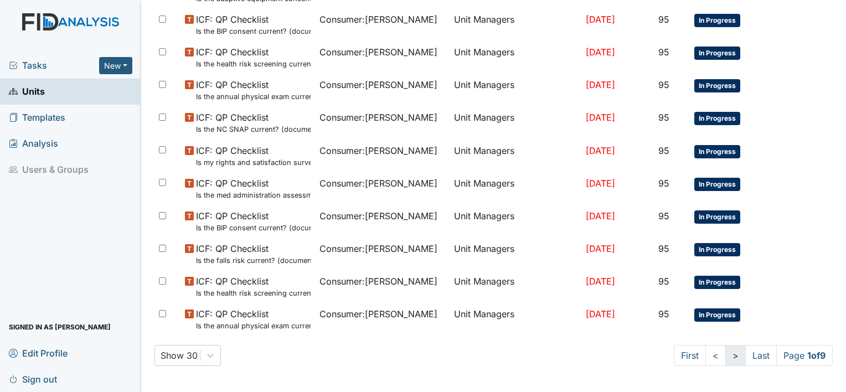
click at [725, 355] on link ">" at bounding box center [735, 355] width 20 height 21
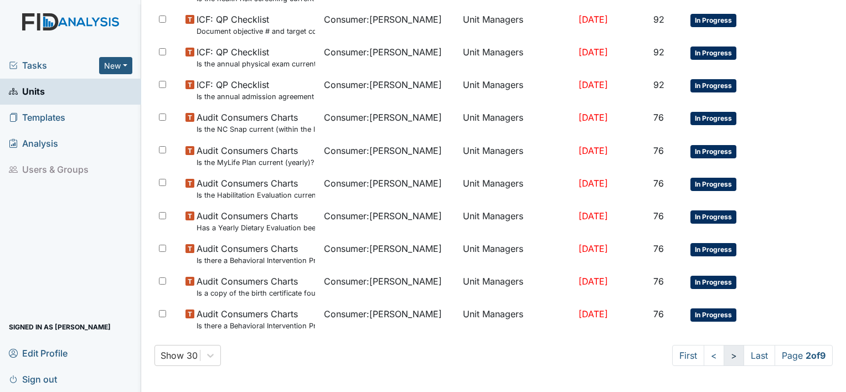
click at [725, 355] on link ">" at bounding box center [734, 355] width 20 height 21
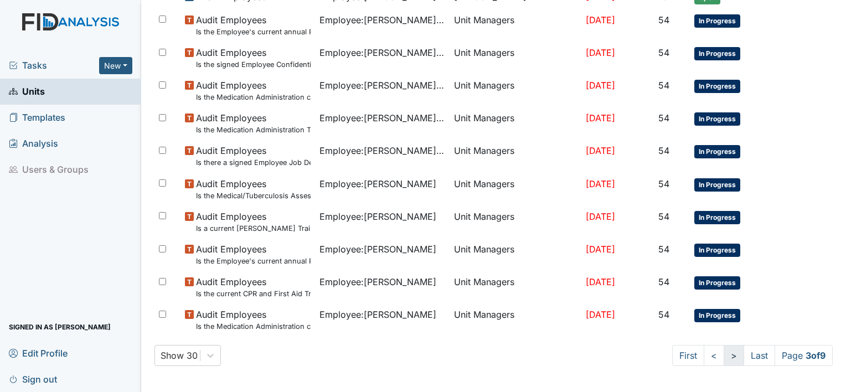
click at [725, 355] on link ">" at bounding box center [734, 355] width 20 height 21
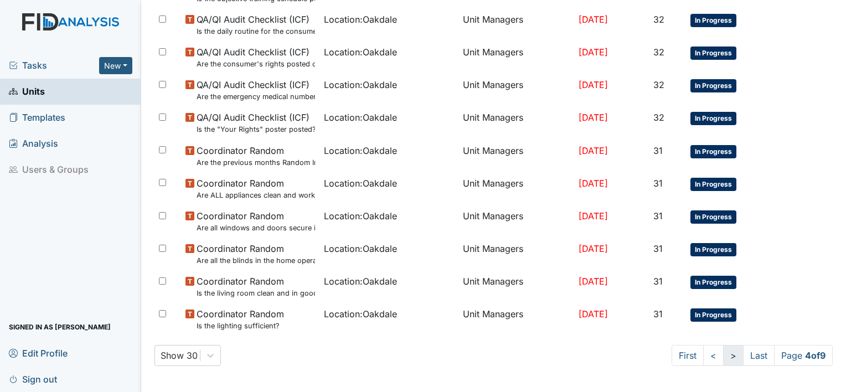
click at [725, 355] on link ">" at bounding box center [733, 355] width 20 height 21
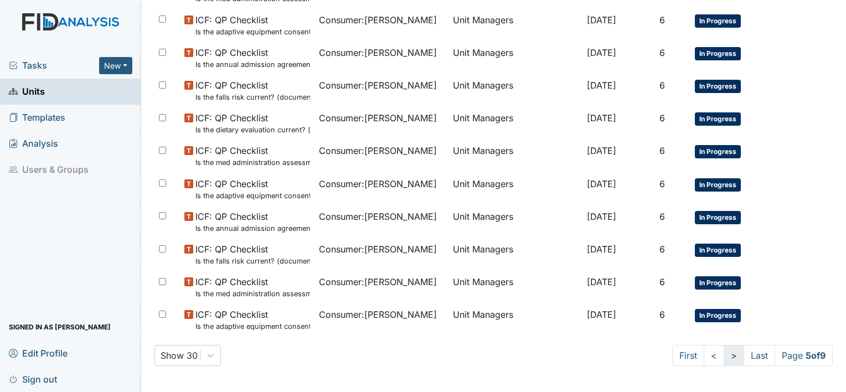
click at [725, 355] on link ">" at bounding box center [734, 355] width 20 height 21
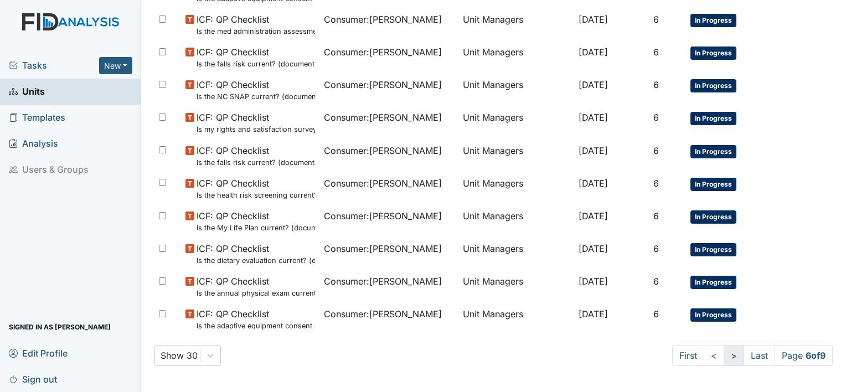
click at [725, 355] on link ">" at bounding box center [734, 355] width 20 height 21
click at [705, 358] on link "<" at bounding box center [715, 355] width 20 height 21
click at [704, 357] on link "<" at bounding box center [714, 355] width 20 height 21
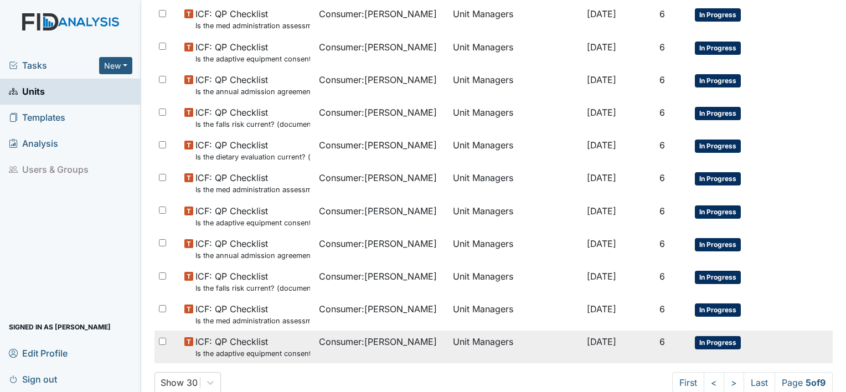
scroll to position [784, 0]
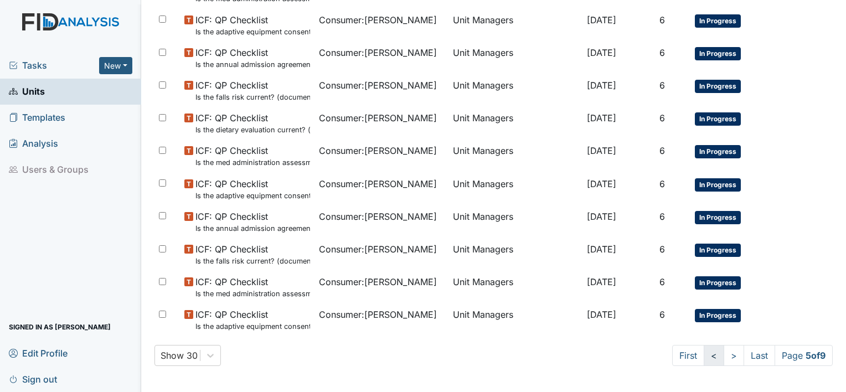
click at [704, 356] on link "<" at bounding box center [714, 355] width 20 height 21
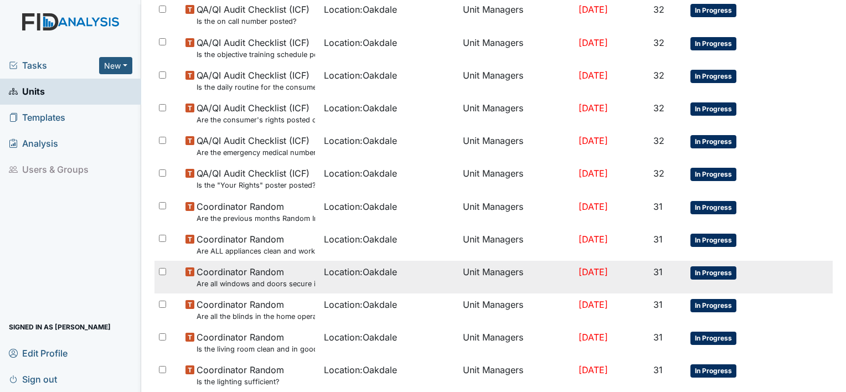
scroll to position [794, 0]
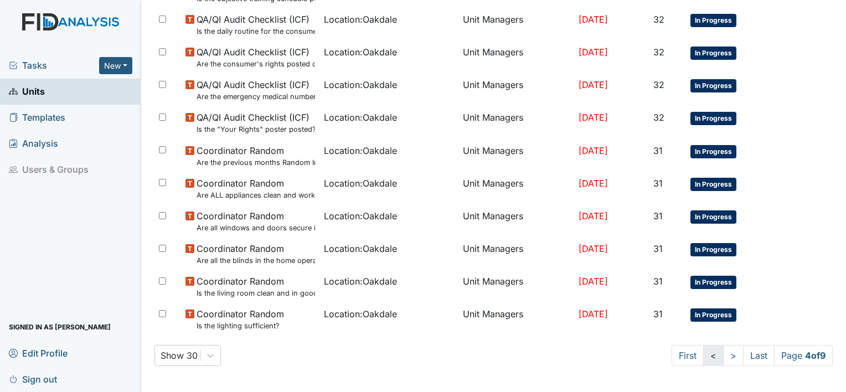
click at [703, 354] on link "<" at bounding box center [713, 355] width 20 height 21
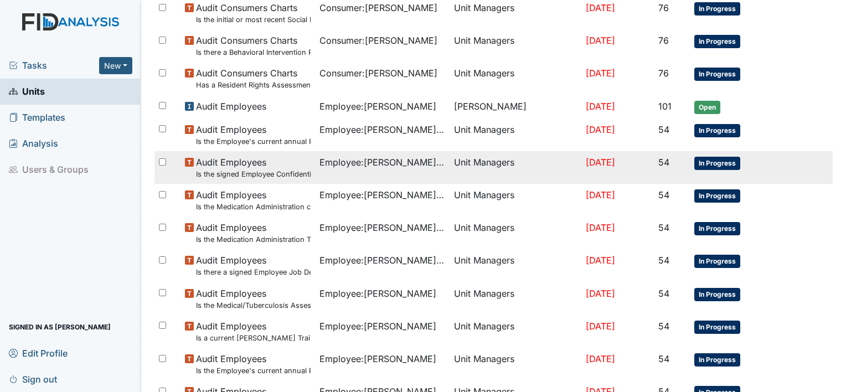
scroll to position [784, 0]
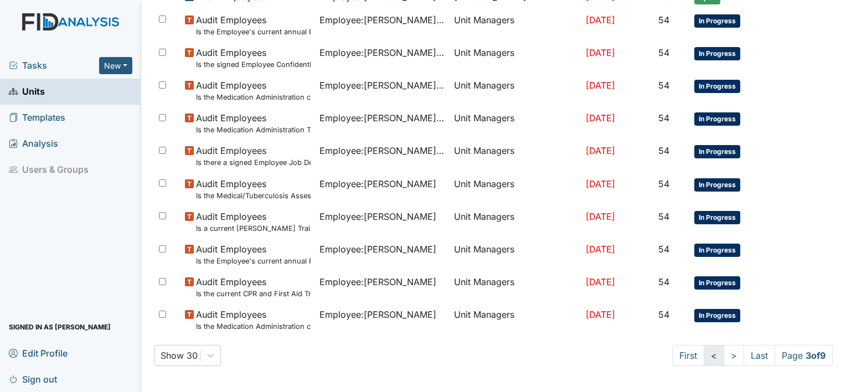
click at [704, 357] on link "<" at bounding box center [714, 355] width 20 height 21
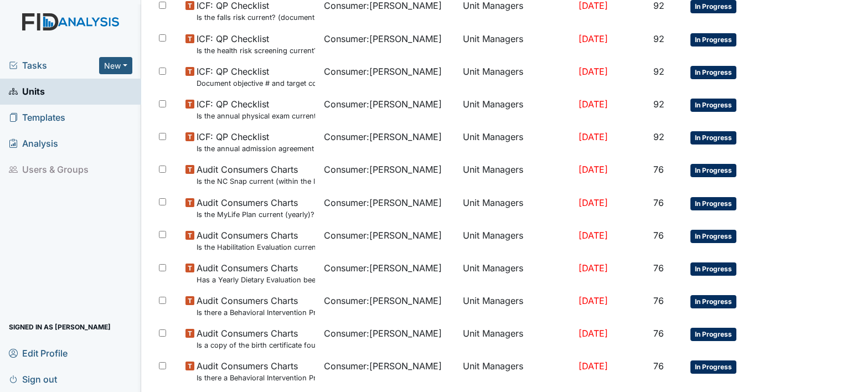
scroll to position [794, 0]
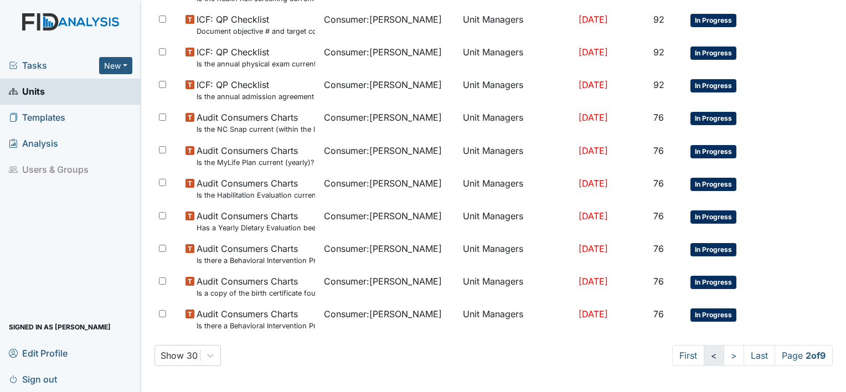
click at [704, 361] on link "<" at bounding box center [714, 355] width 20 height 21
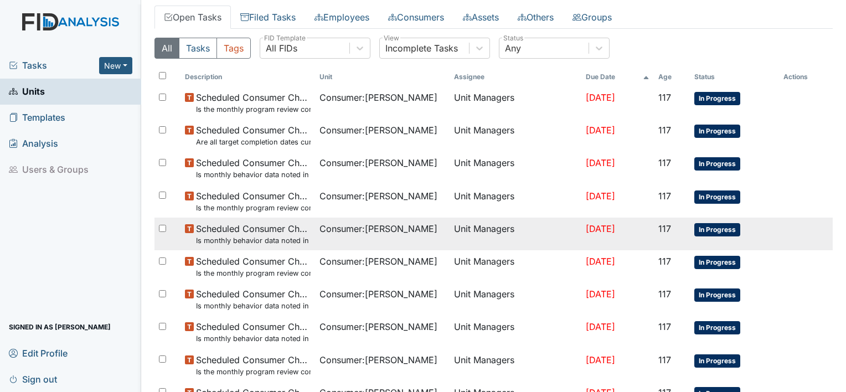
scroll to position [0, 0]
